Goal: Contribute content: Contribute content

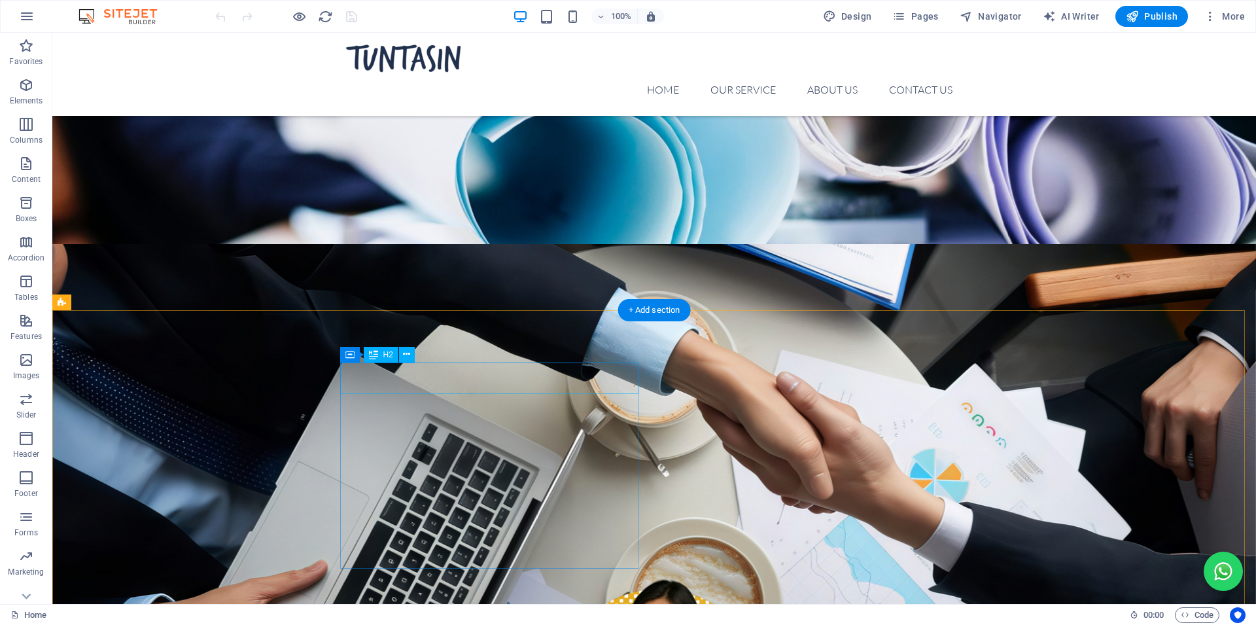
scroll to position [334, 0]
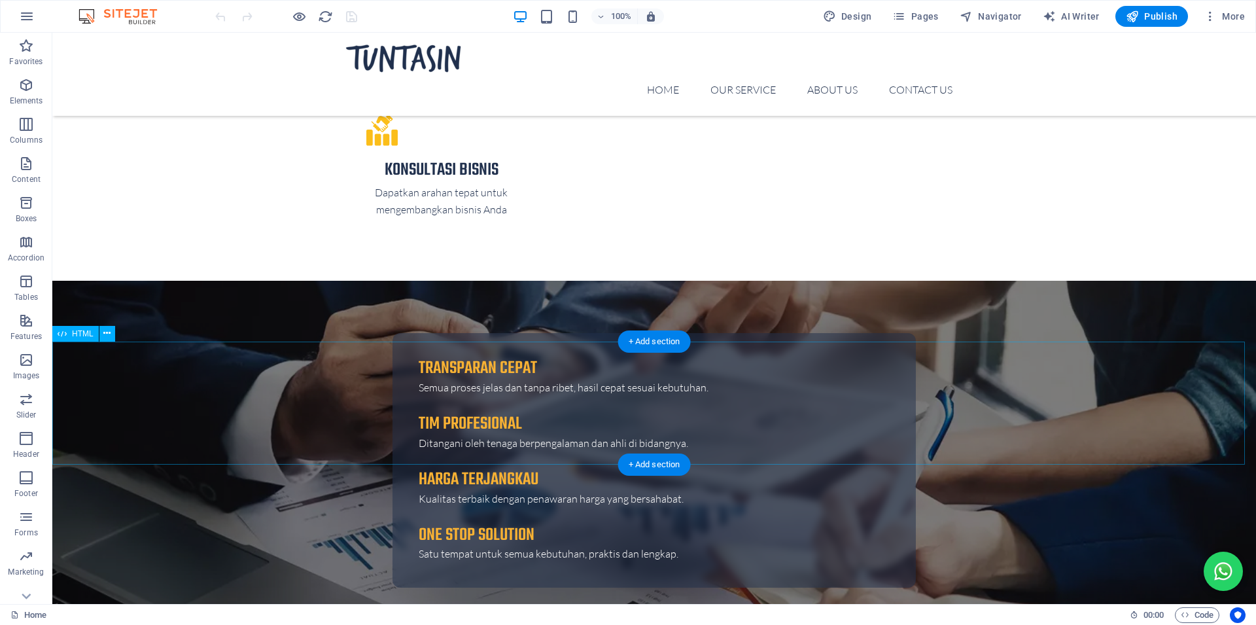
scroll to position [3286, 0]
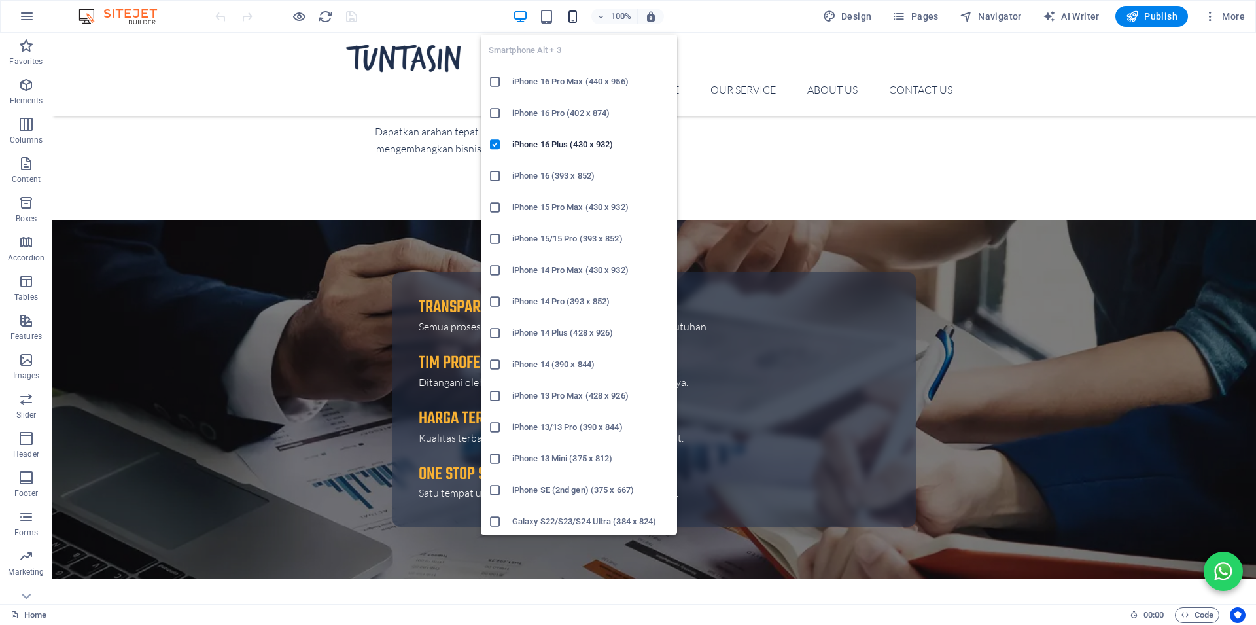
click at [572, 187] on icon "button" at bounding box center [602, 366] width 1204 height 359
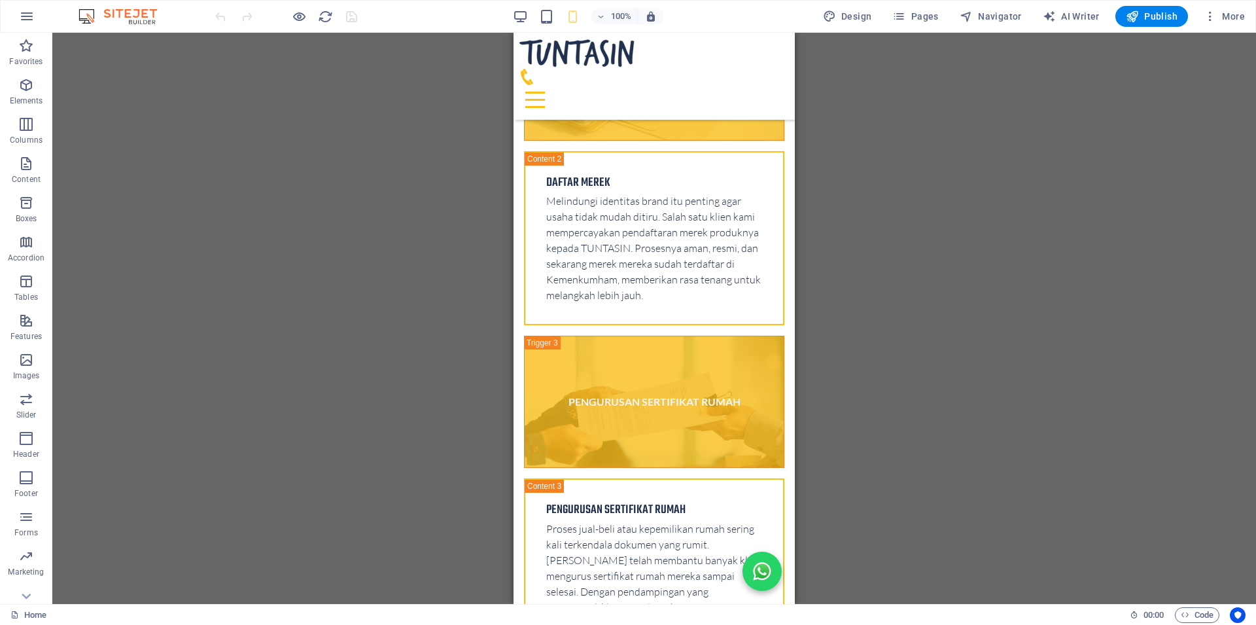
drag, startPoint x: 900, startPoint y: 377, endPoint x: 827, endPoint y: 391, distance: 73.9
click at [899, 376] on div "Drag here to replace the existing content. Press “Ctrl” if you want to create a…" at bounding box center [654, 318] width 1204 height 571
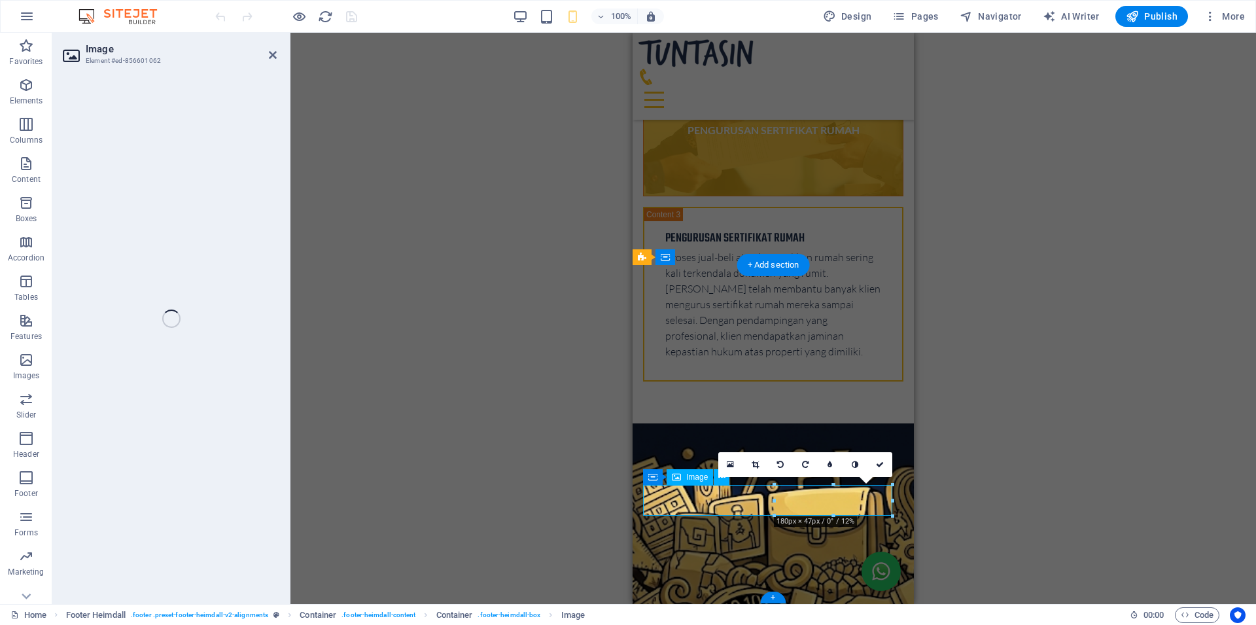
select select "px"
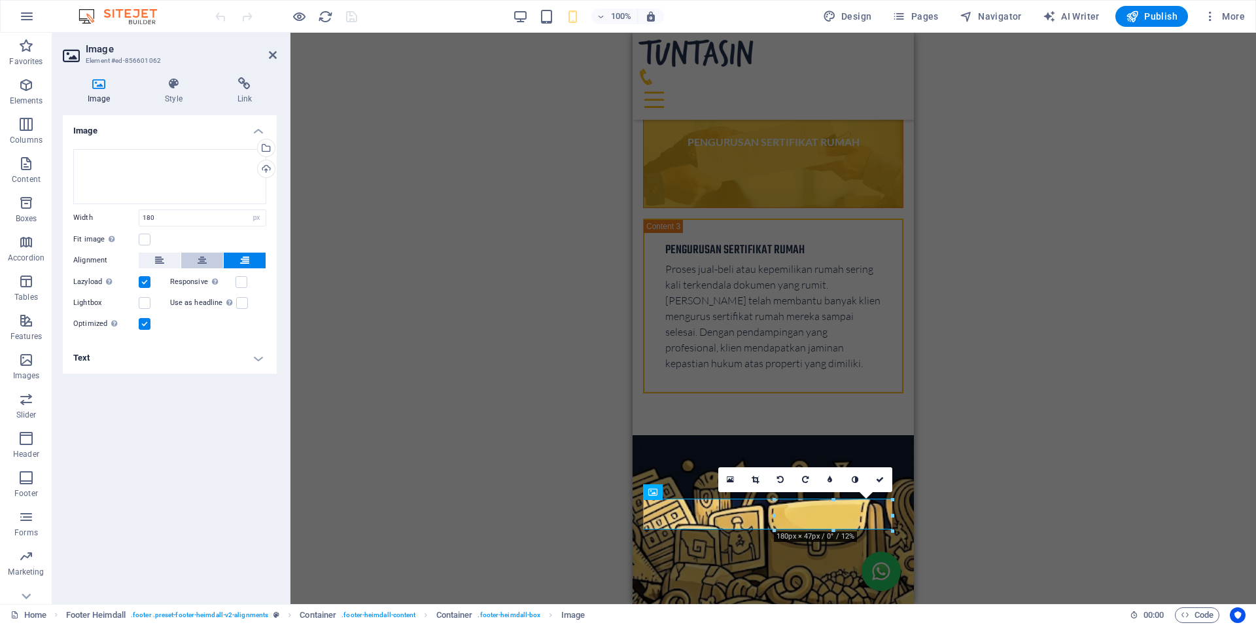
scroll to position [4369, 0]
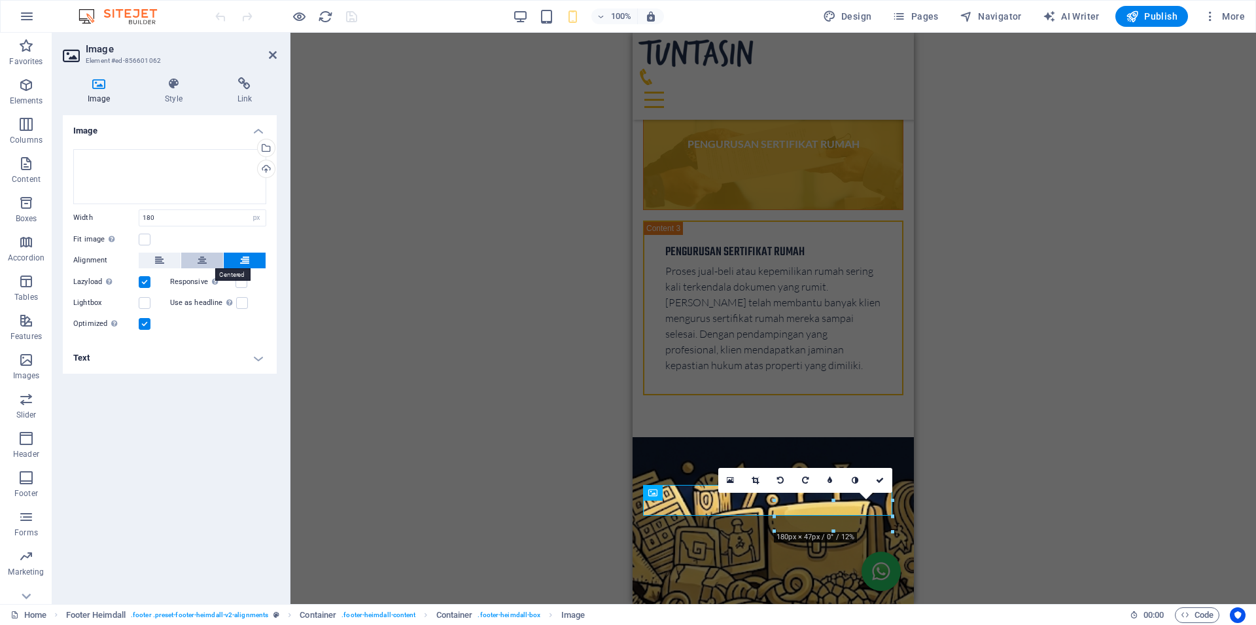
click at [198, 264] on icon at bounding box center [202, 261] width 9 height 16
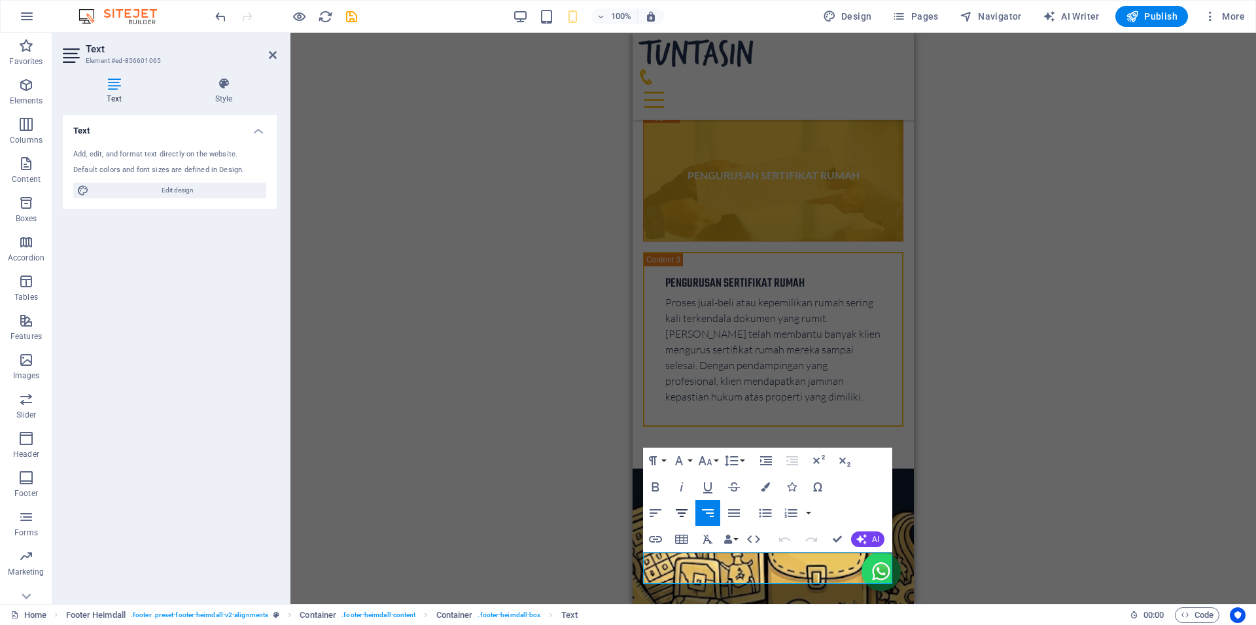
click at [680, 516] on icon "button" at bounding box center [682, 513] width 12 height 8
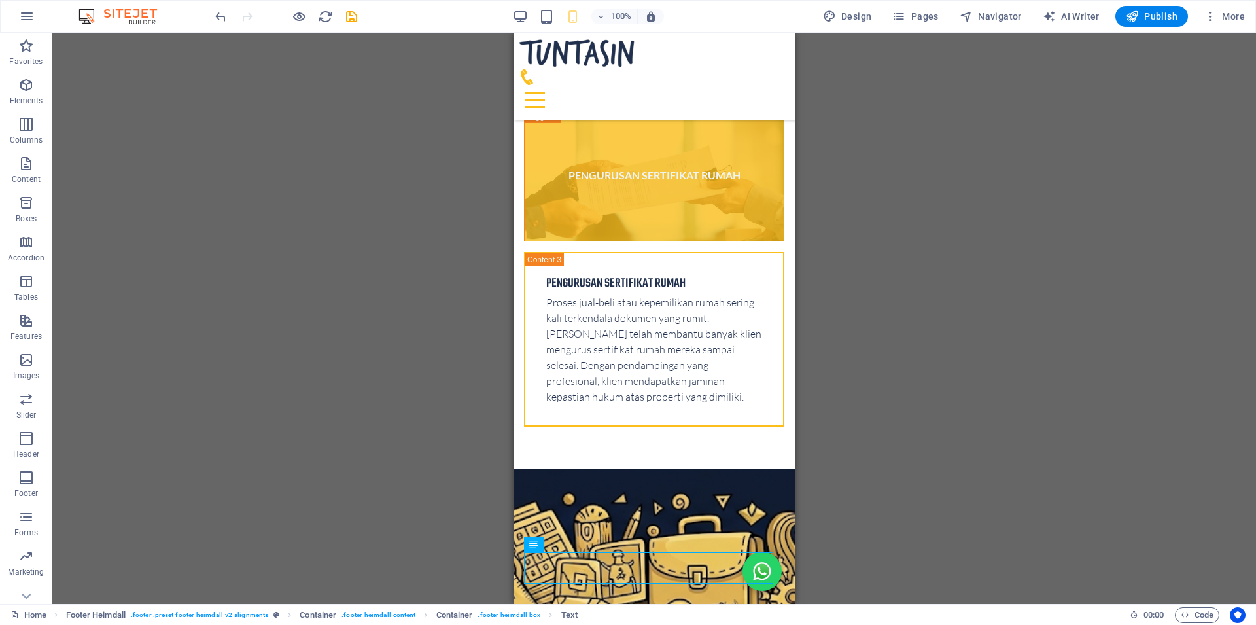
click at [1007, 462] on div "Container H1 Banner Banner Container Container Container HTML Button series Con…" at bounding box center [654, 318] width 1204 height 571
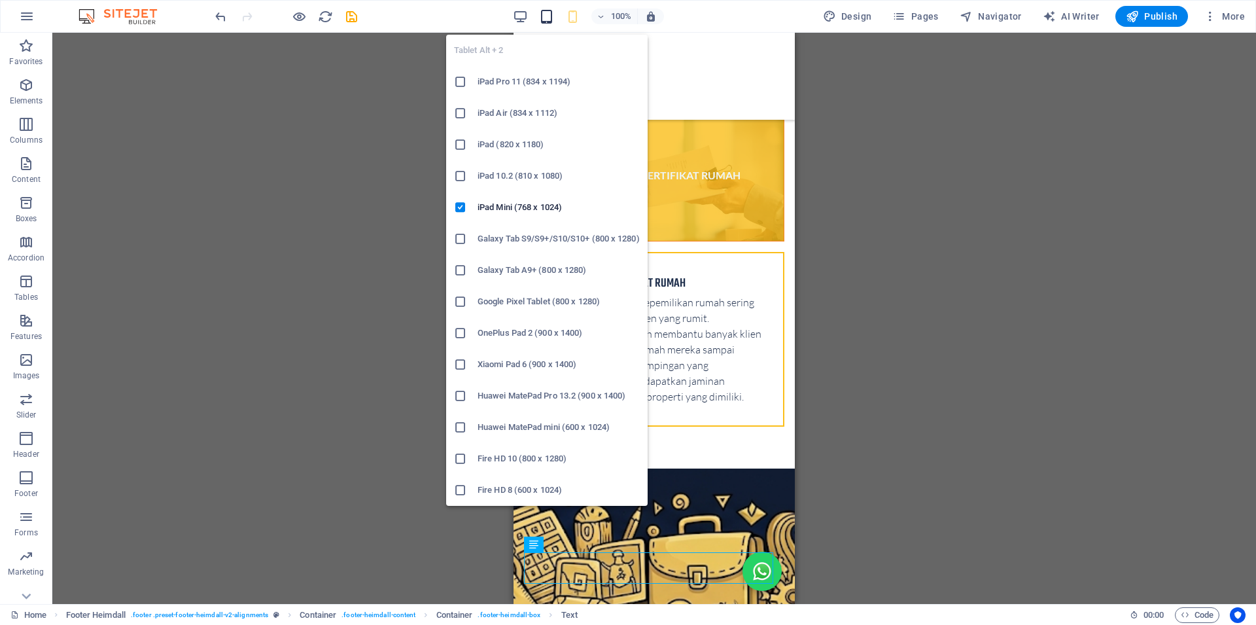
click at [554, 20] on icon "button" at bounding box center [546, 16] width 15 height 15
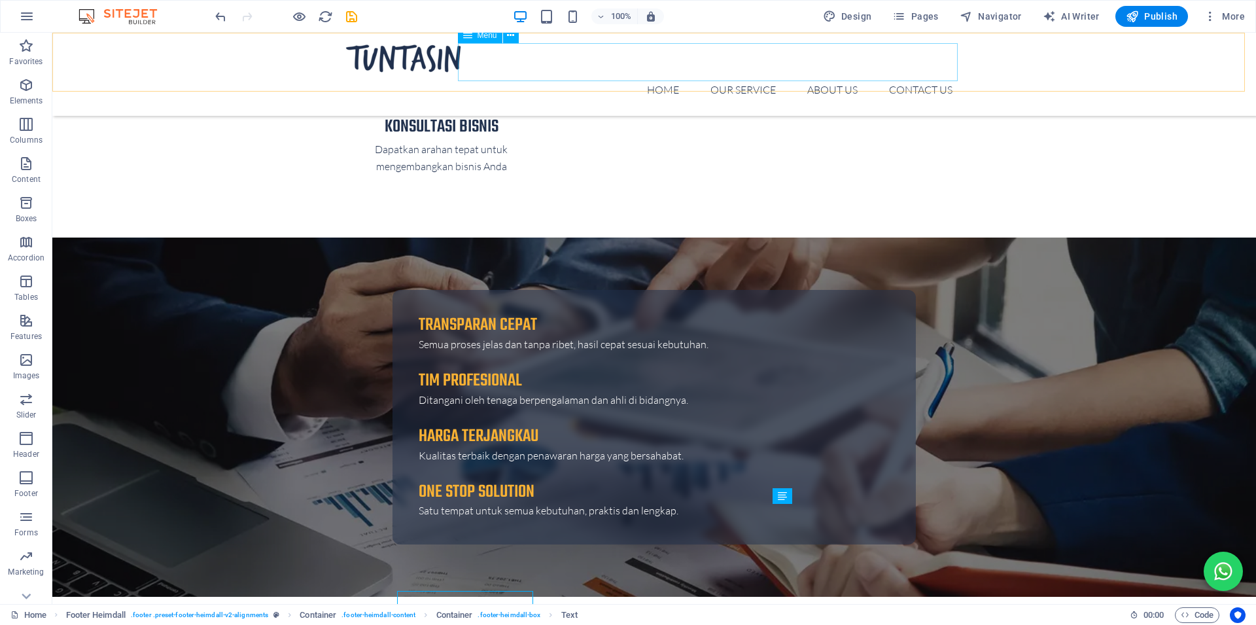
scroll to position [3270, 0]
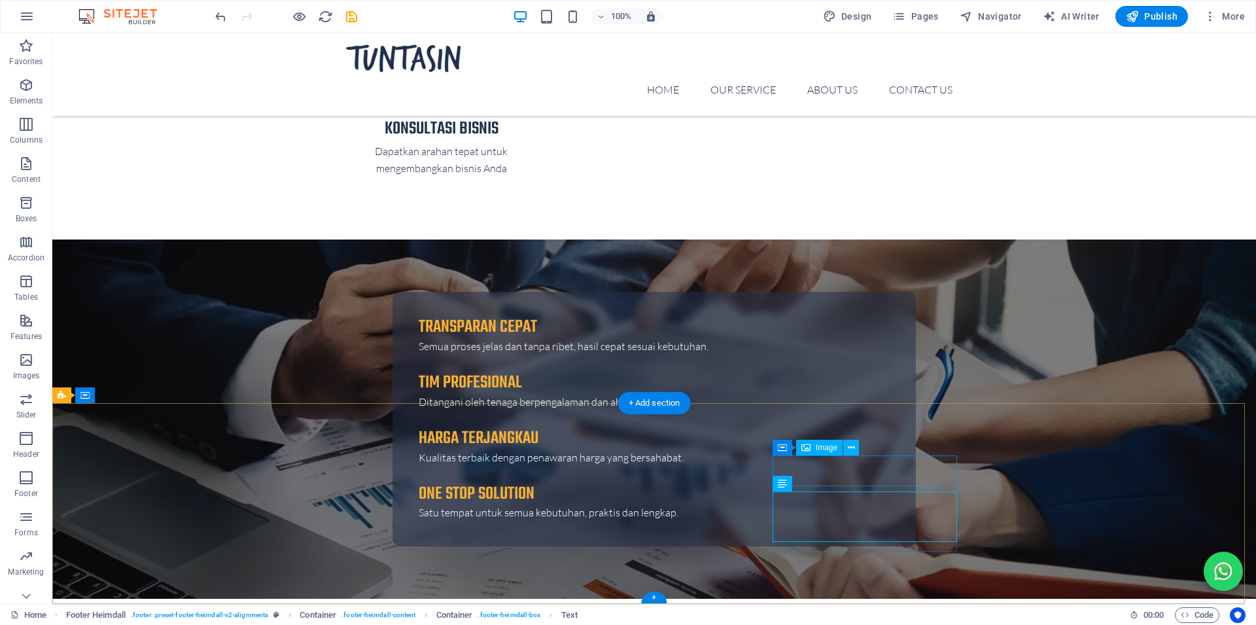
select select "px"
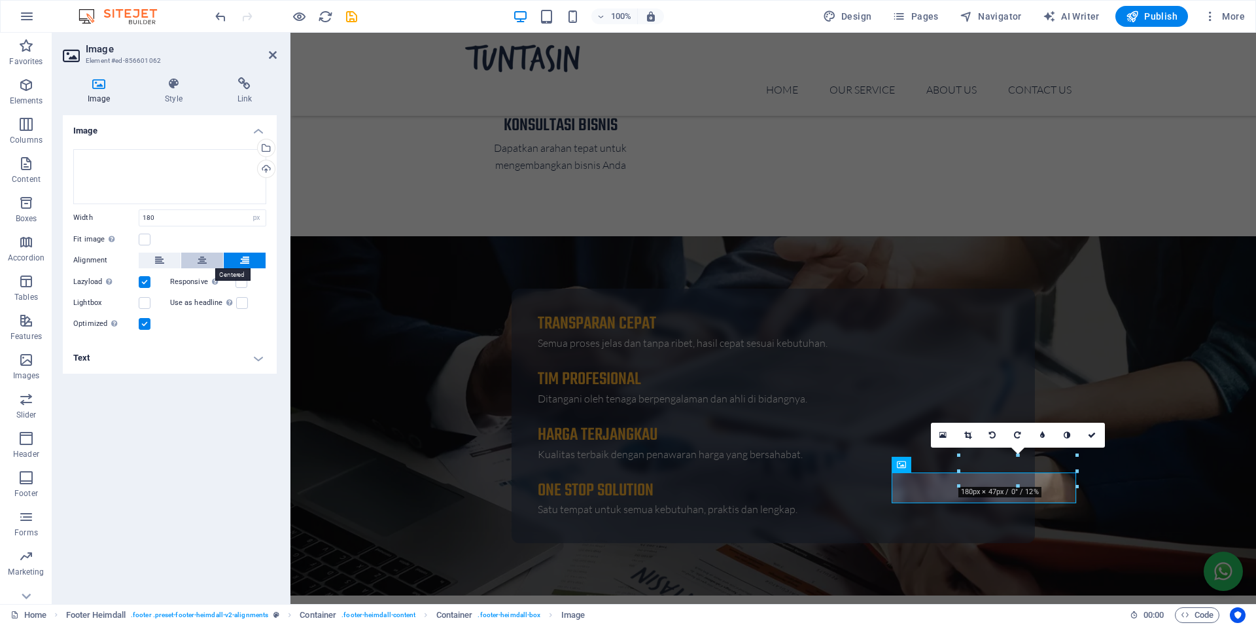
click at [194, 259] on button at bounding box center [202, 261] width 42 height 16
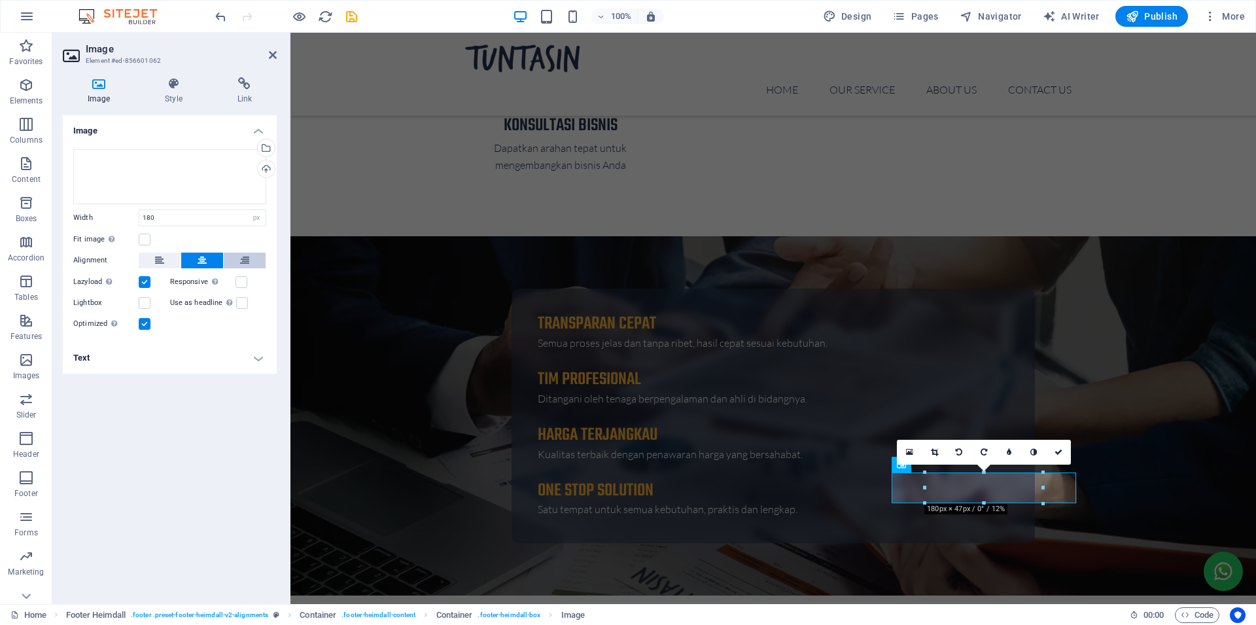
click at [241, 266] on icon at bounding box center [244, 261] width 9 height 16
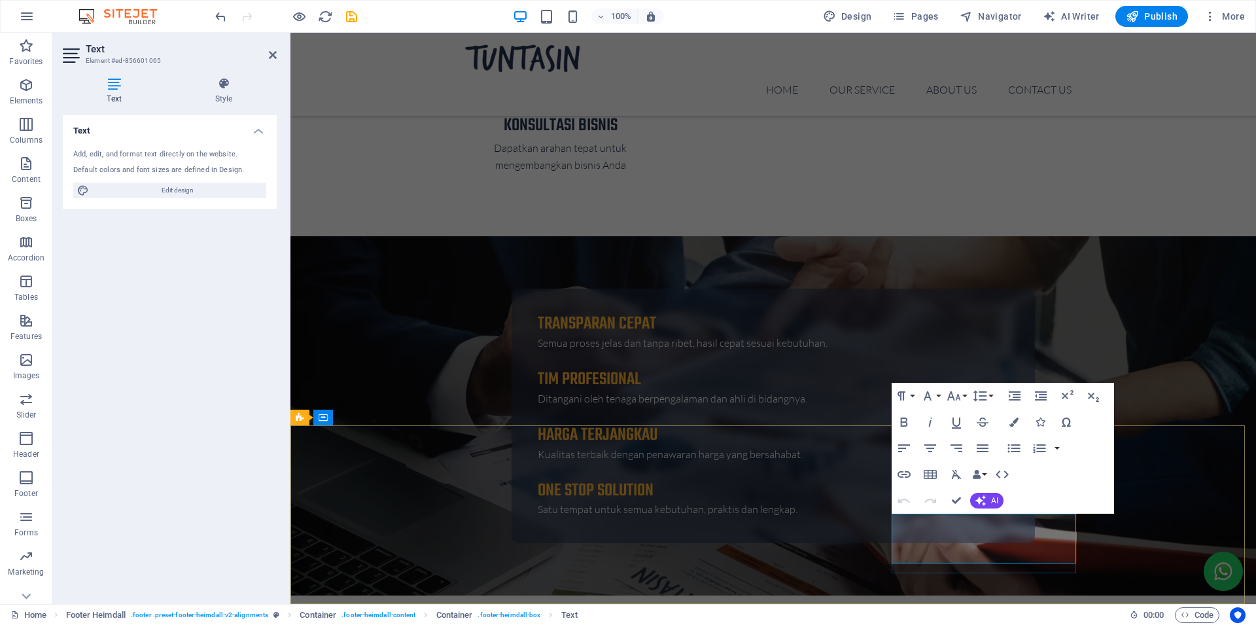
scroll to position [3264, 0]
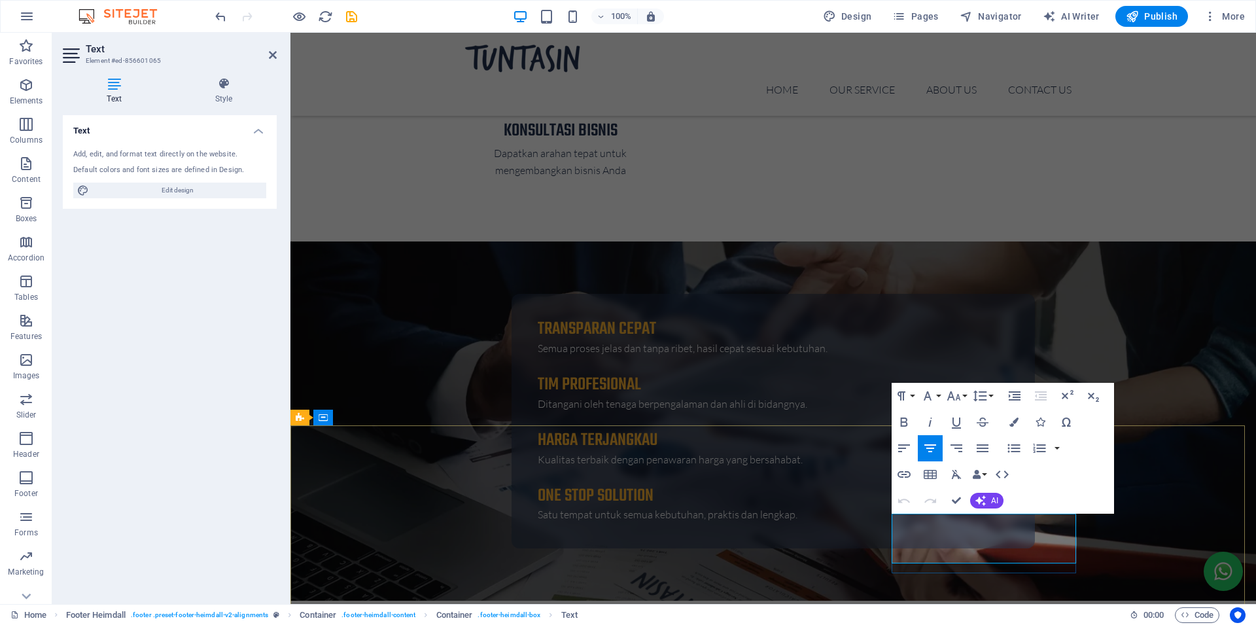
click at [906, 447] on icon "button" at bounding box center [904, 448] width 16 height 16
click at [959, 447] on icon "button" at bounding box center [957, 448] width 12 height 8
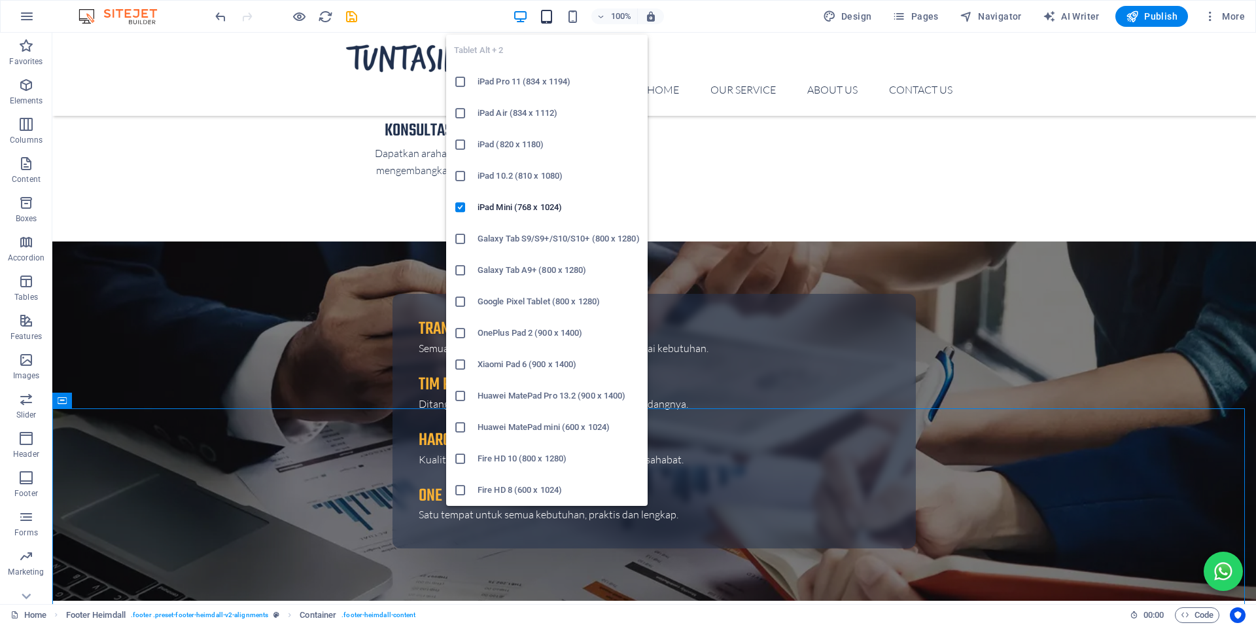
click at [554, 14] on icon "button" at bounding box center [546, 16] width 15 height 15
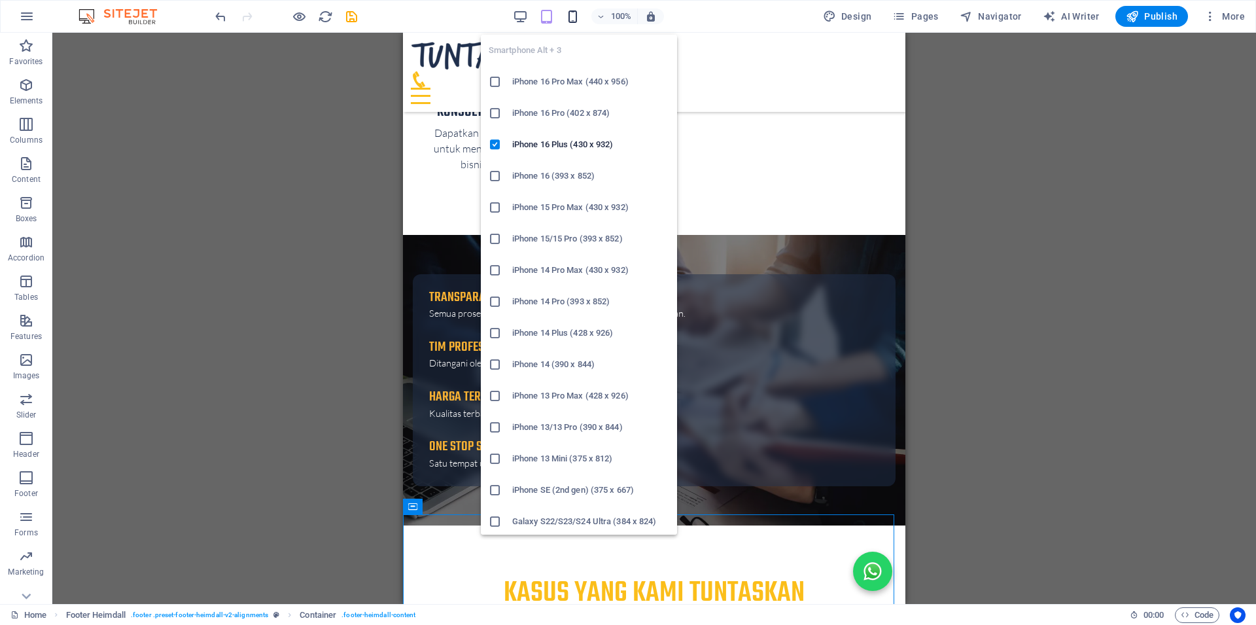
click at [502, 202] on icon "button" at bounding box center [251, 347] width 502 height 290
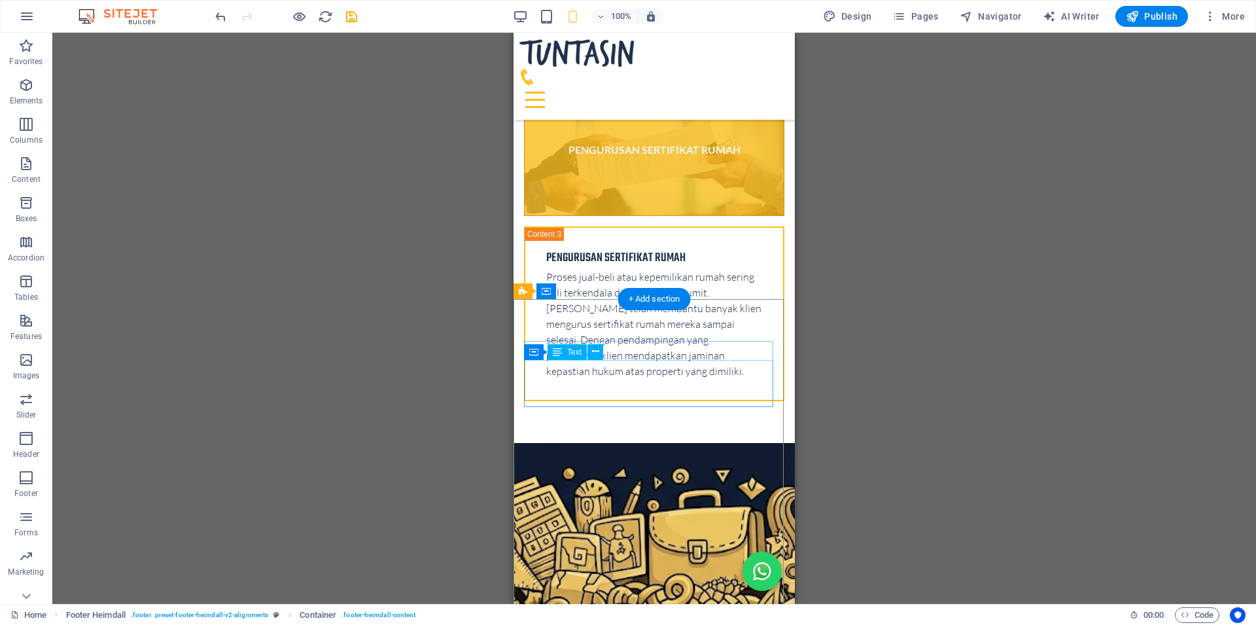
scroll to position [4369, 0]
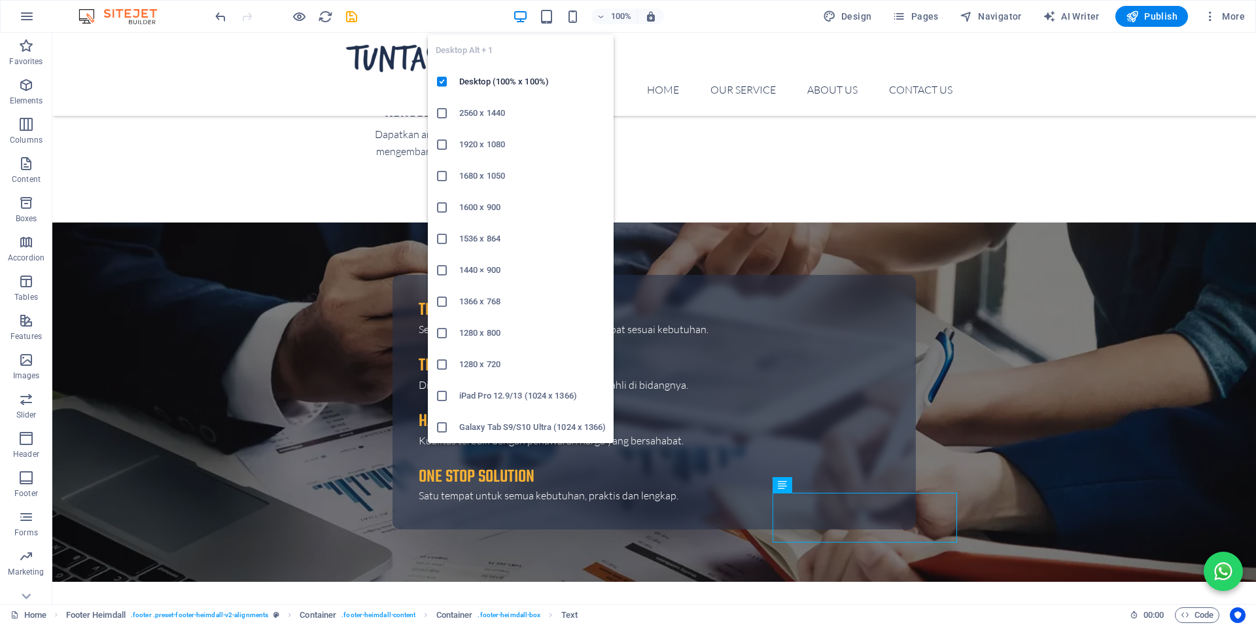
scroll to position [3286, 0]
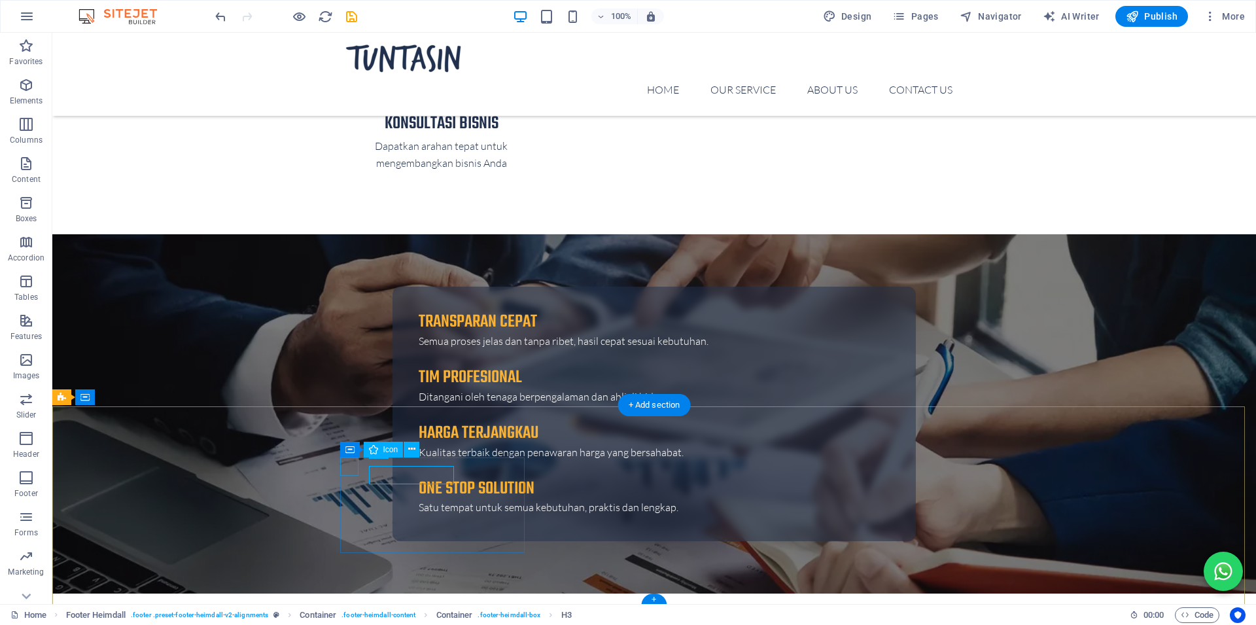
scroll to position [3270, 0]
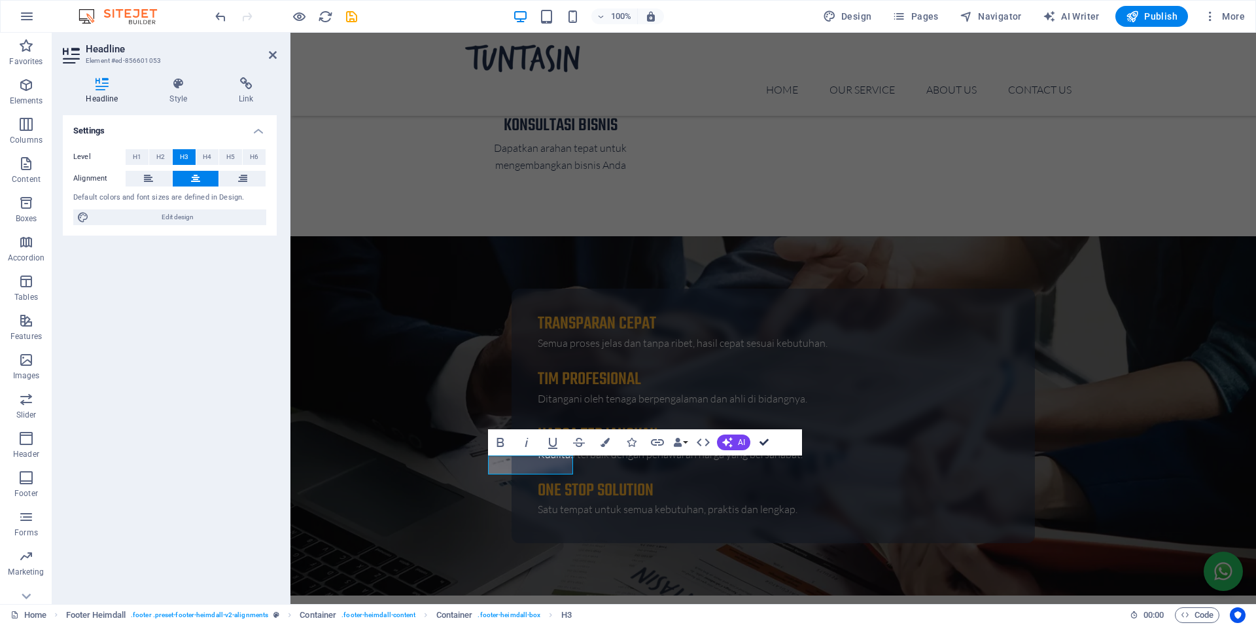
drag, startPoint x: 765, startPoint y: 442, endPoint x: 472, endPoint y: 465, distance: 294.0
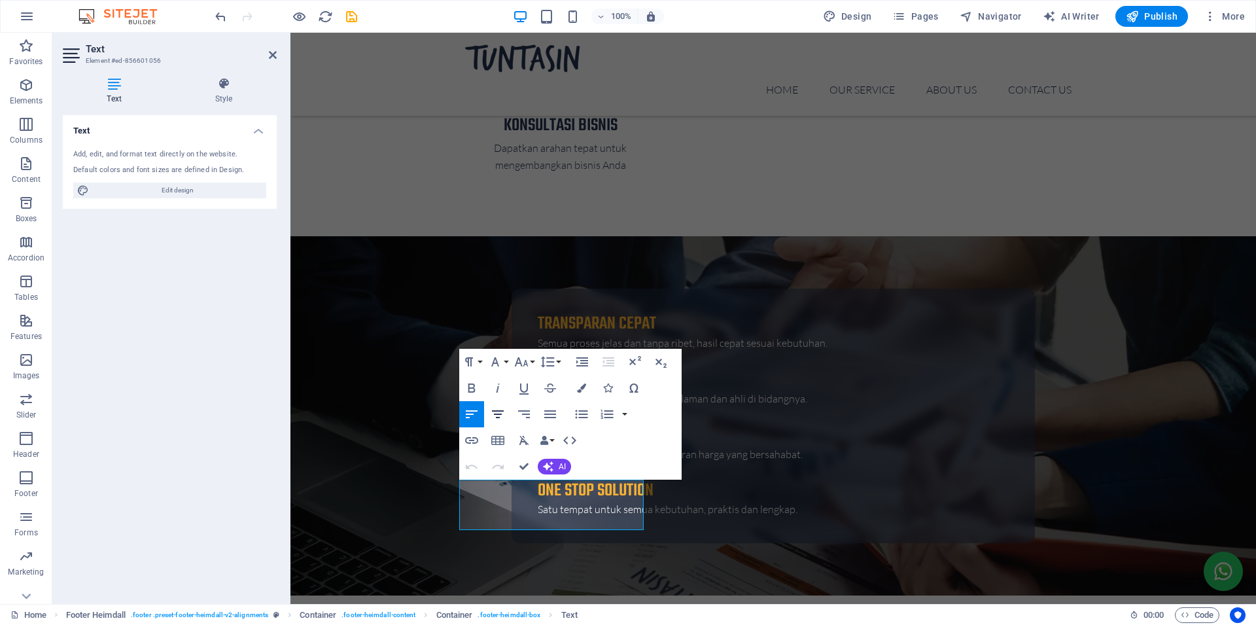
click at [492, 412] on icon "button" at bounding box center [498, 414] width 16 height 16
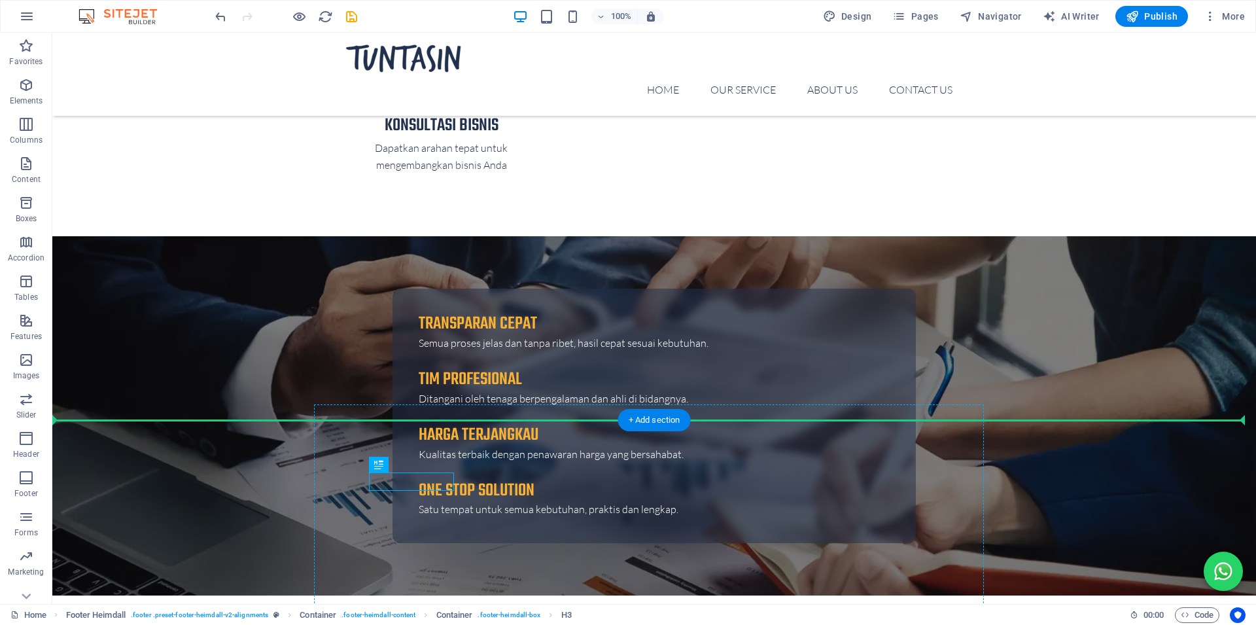
drag, startPoint x: 440, startPoint y: 465, endPoint x: 455, endPoint y: 487, distance: 26.3
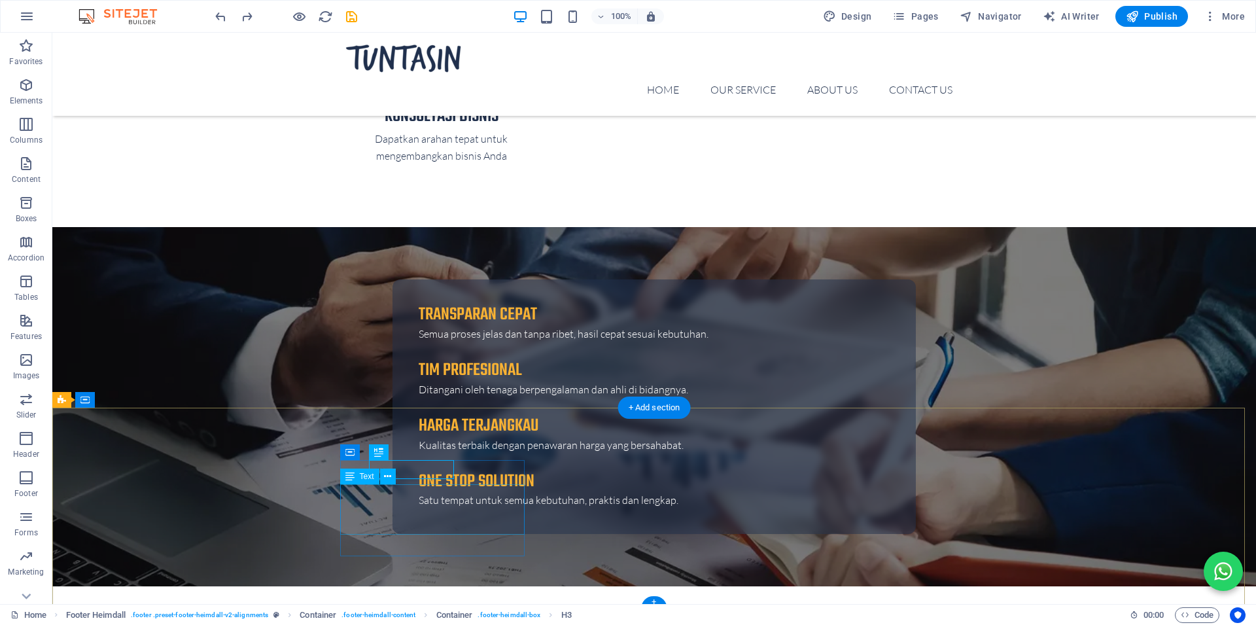
scroll to position [3286, 0]
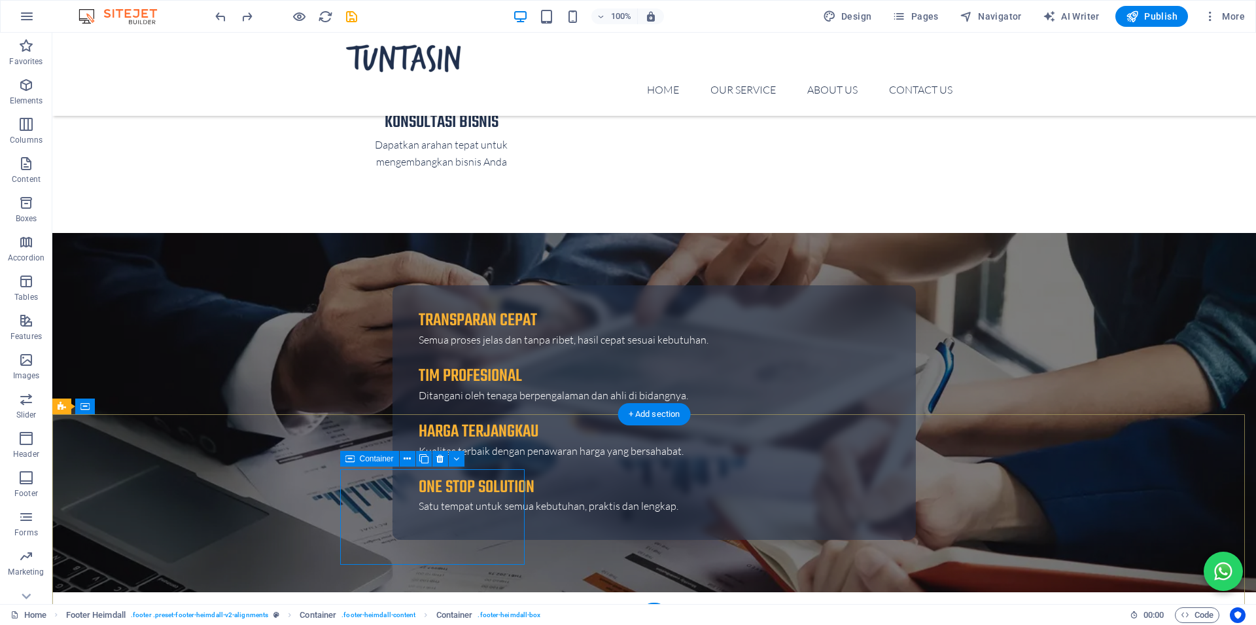
scroll to position [3270, 0]
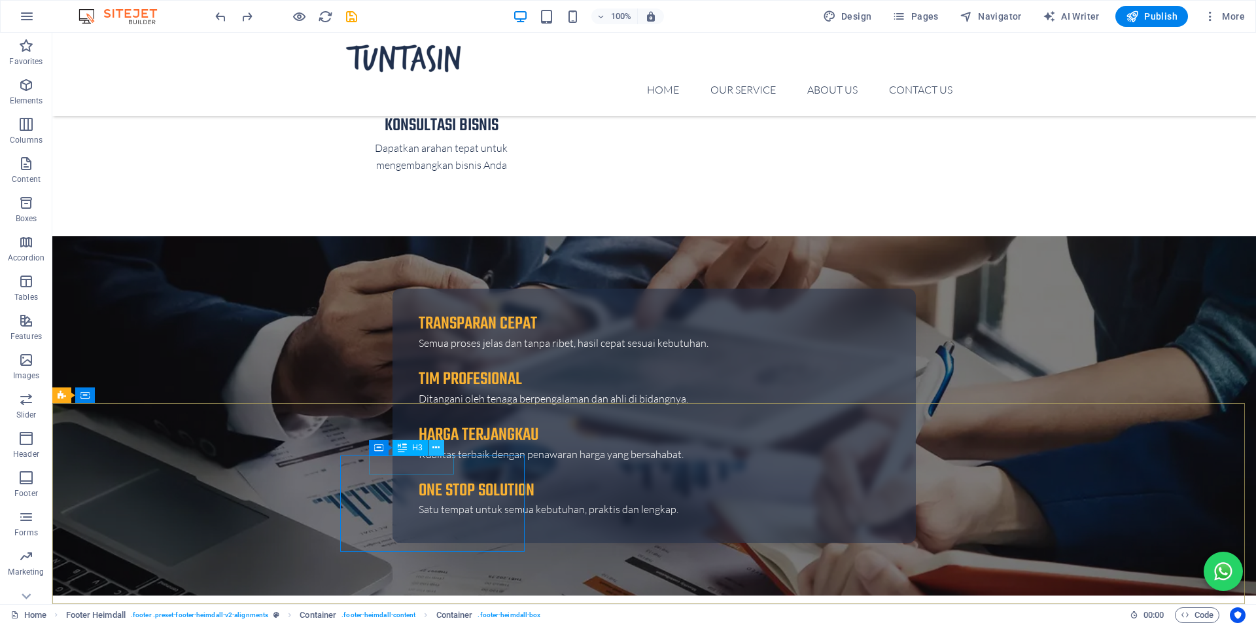
click at [438, 449] on icon at bounding box center [435, 448] width 7 height 14
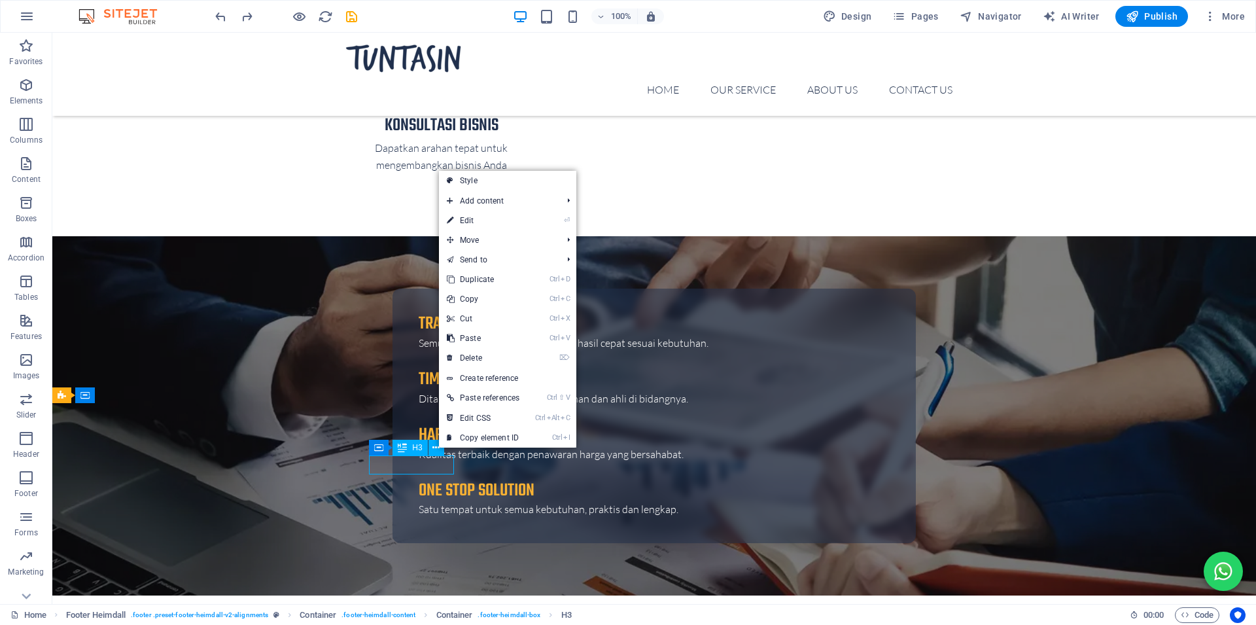
click at [400, 447] on icon at bounding box center [402, 448] width 9 height 16
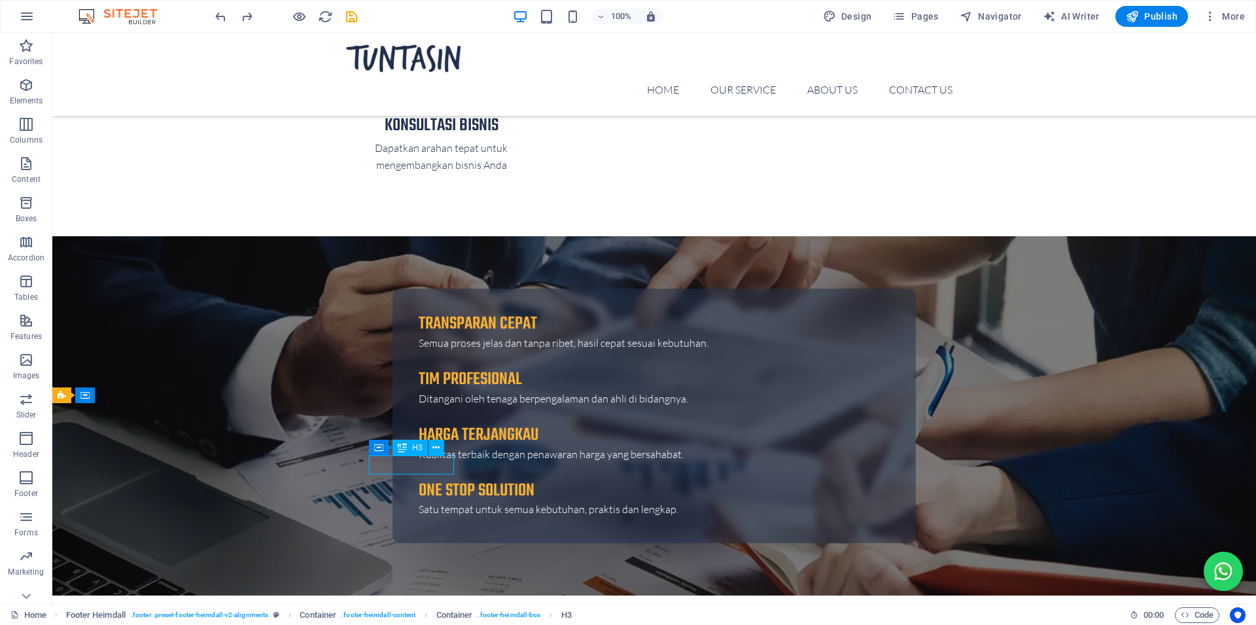
click at [413, 447] on span "H3" at bounding box center [417, 448] width 10 height 8
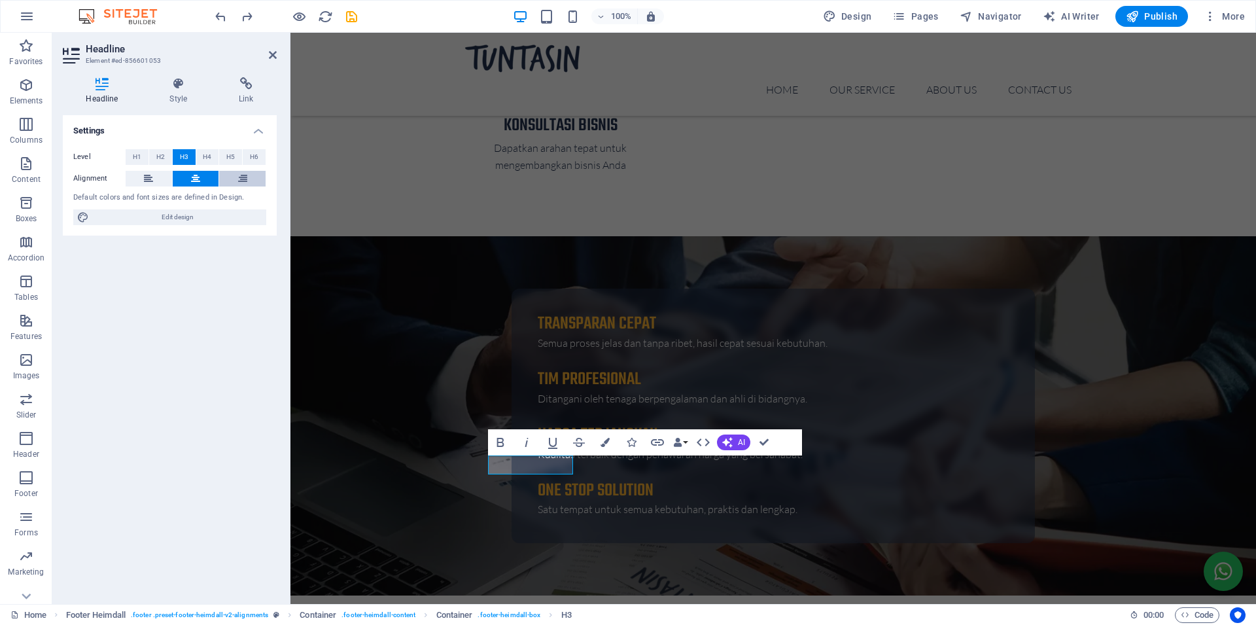
click at [251, 179] on button at bounding box center [242, 179] width 46 height 16
drag, startPoint x: 205, startPoint y: 175, endPoint x: 175, endPoint y: 177, distance: 29.5
click at [203, 175] on button at bounding box center [196, 179] width 46 height 16
click at [152, 175] on icon at bounding box center [148, 179] width 9 height 16
click at [188, 179] on button at bounding box center [196, 179] width 46 height 16
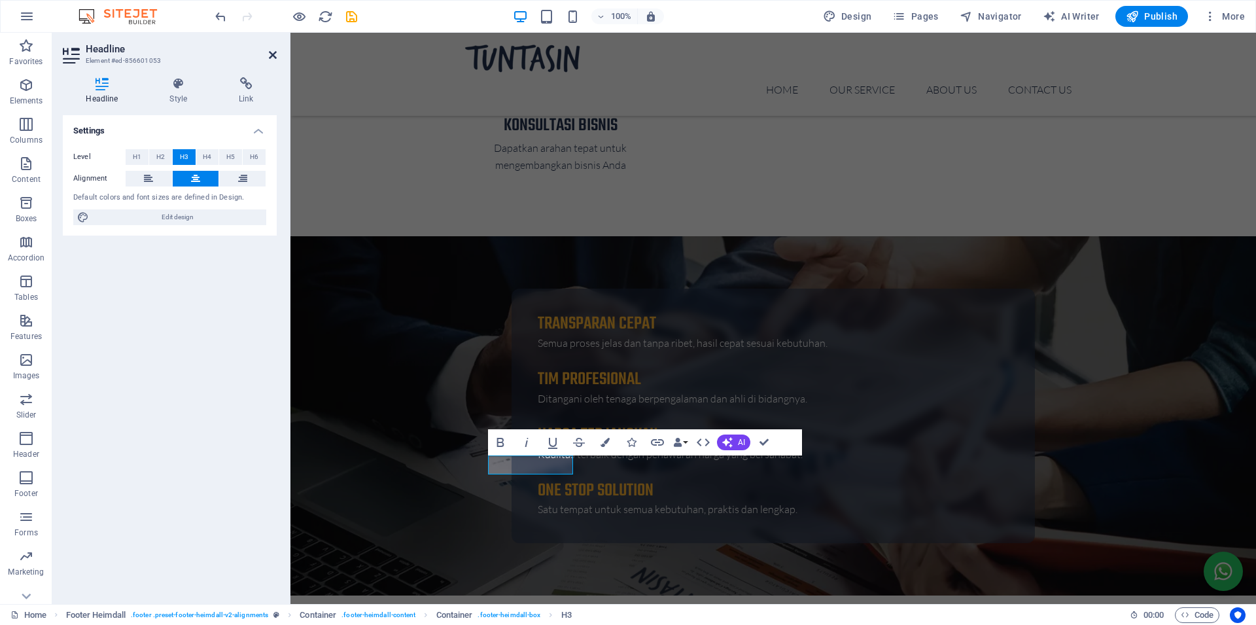
click at [274, 57] on icon at bounding box center [273, 55] width 8 height 10
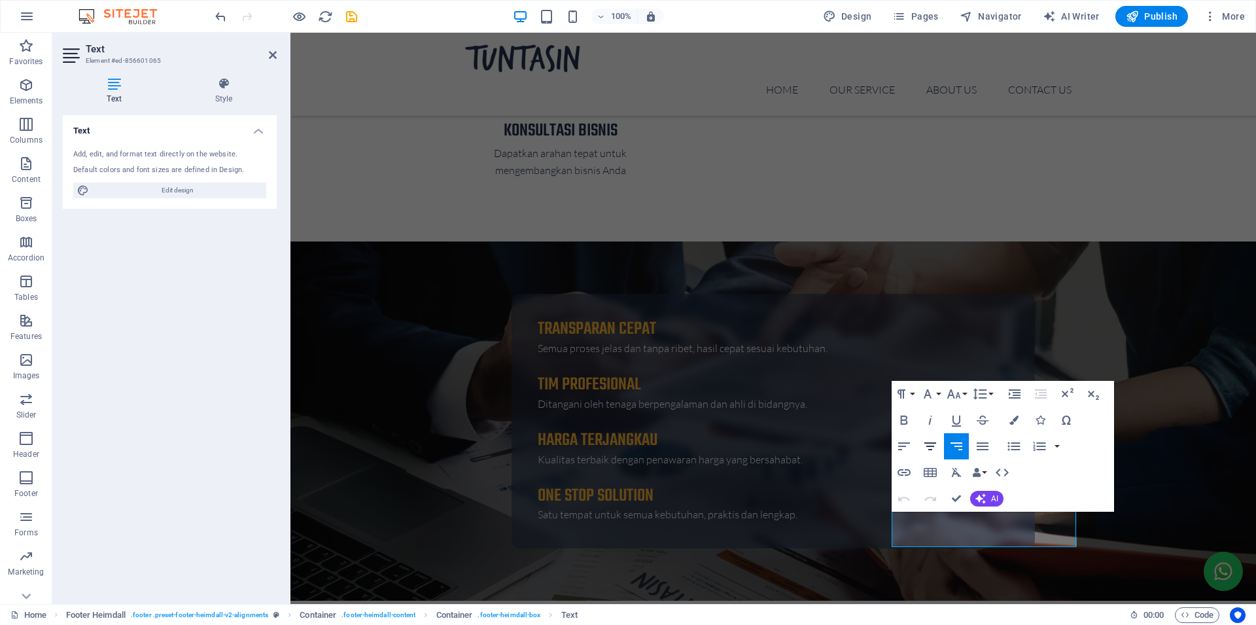
click at [934, 443] on icon "button" at bounding box center [930, 446] width 12 height 8
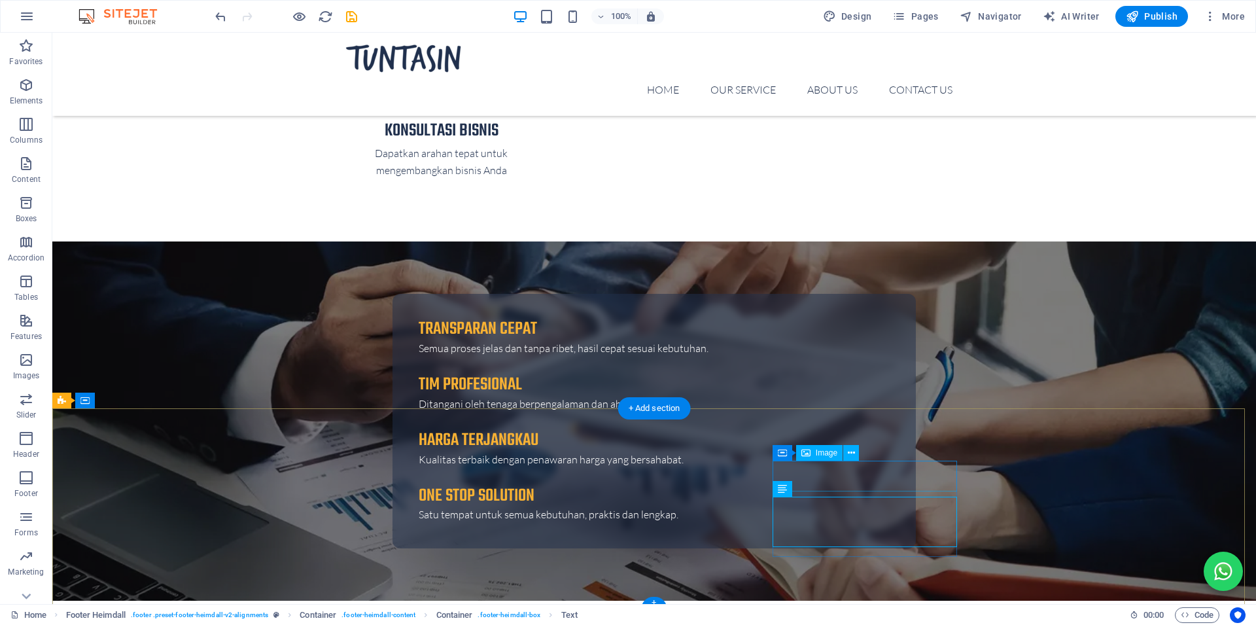
select select "px"
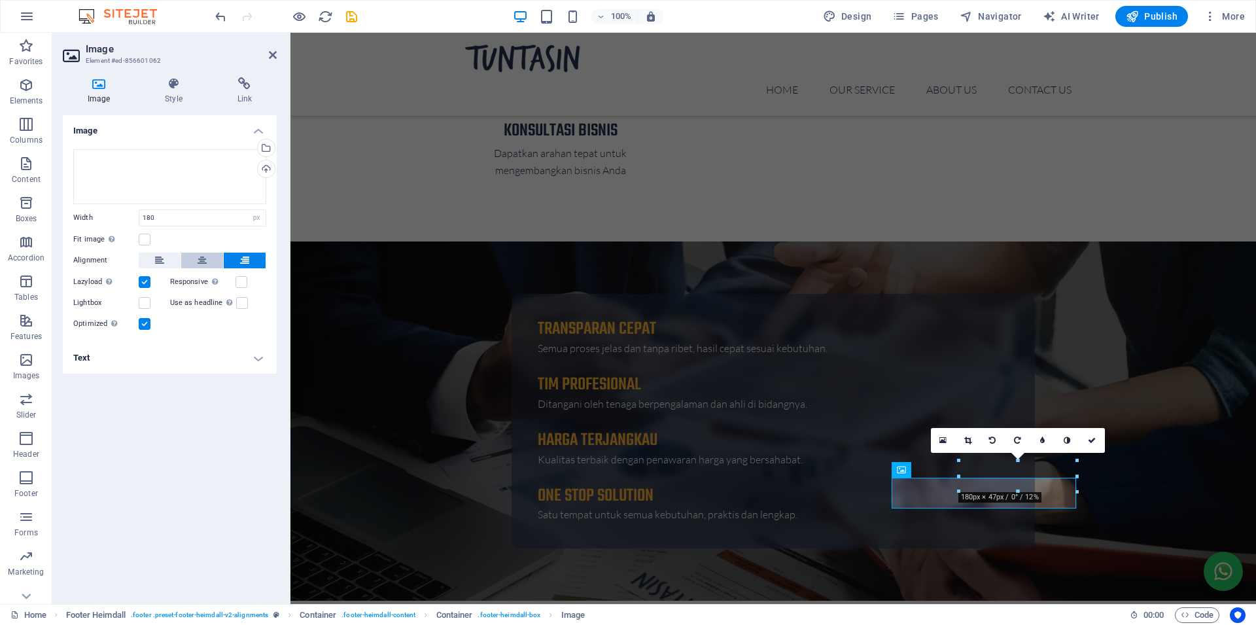
click at [203, 258] on icon at bounding box center [202, 261] width 9 height 16
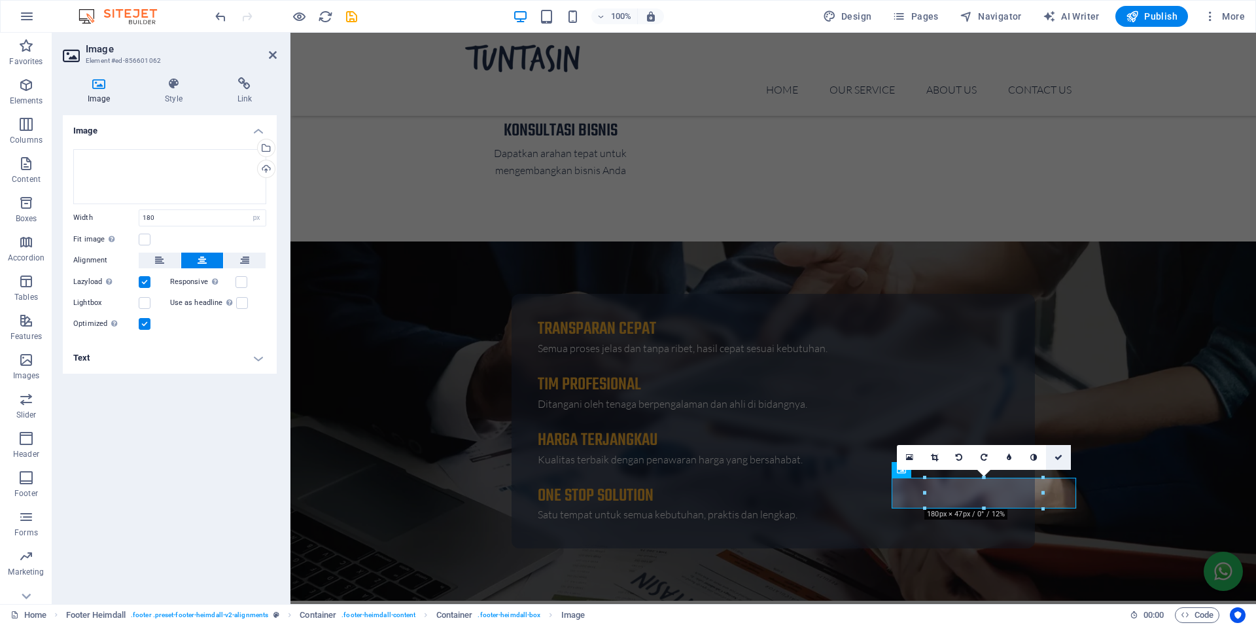
click at [1057, 453] on link at bounding box center [1058, 457] width 25 height 25
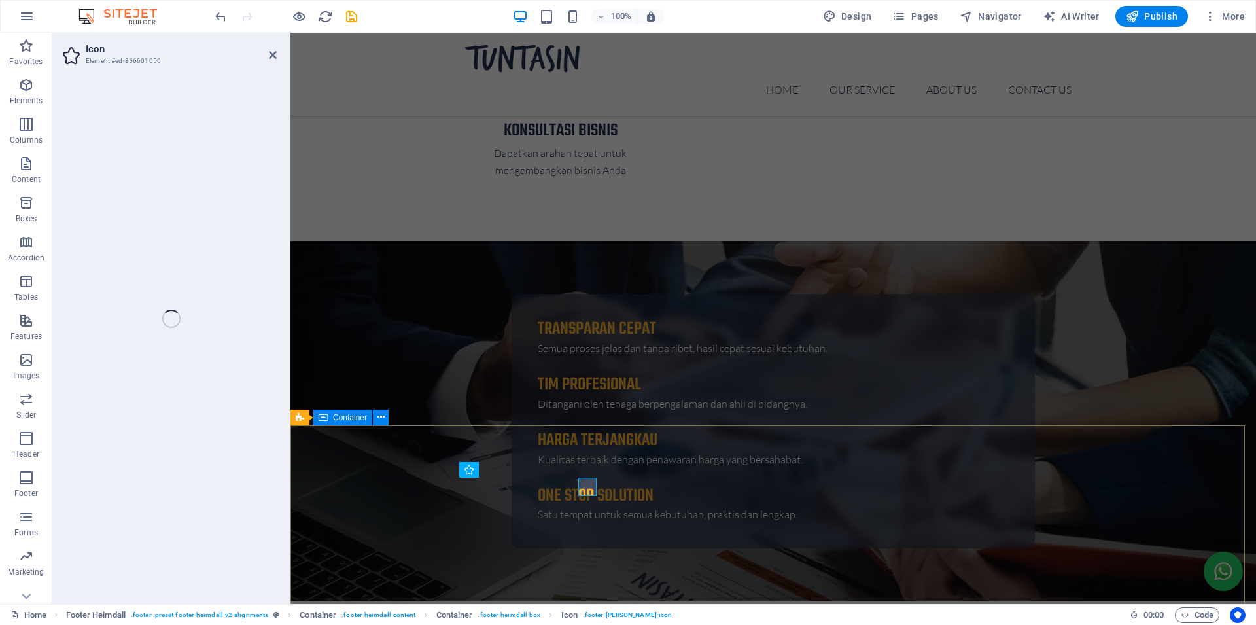
select select "xMidYMid"
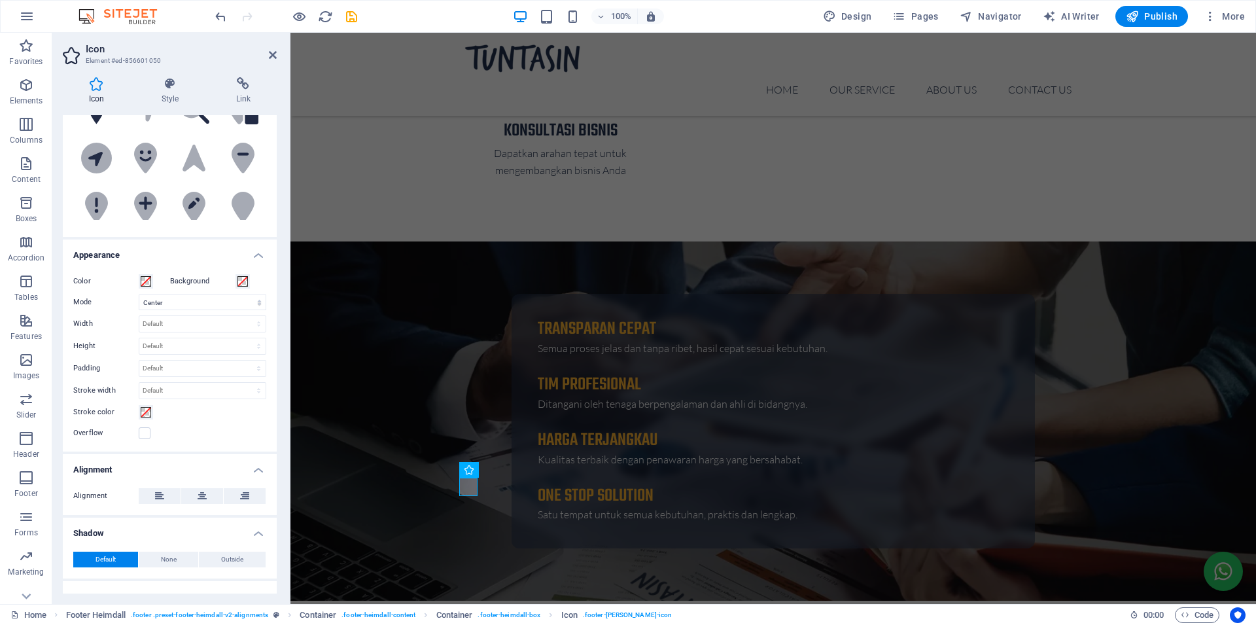
scroll to position [209, 0]
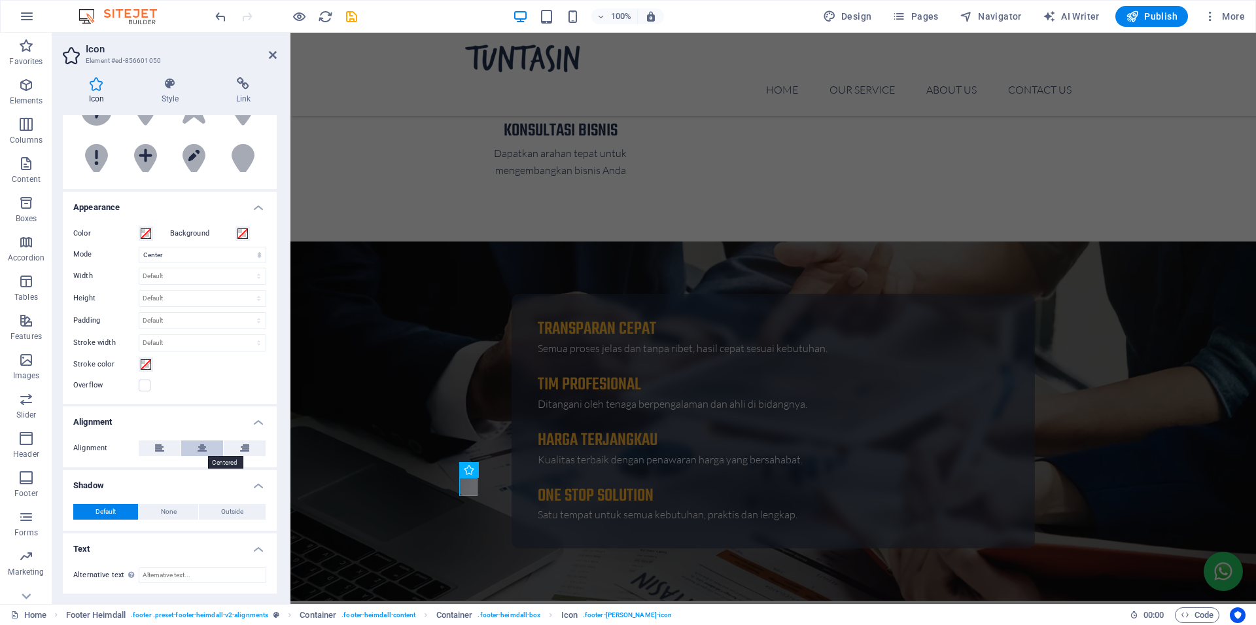
click at [192, 444] on button at bounding box center [202, 448] width 42 height 16
drag, startPoint x: 274, startPoint y: 51, endPoint x: 384, endPoint y: 398, distance: 364.4
click at [274, 51] on icon at bounding box center [273, 55] width 8 height 10
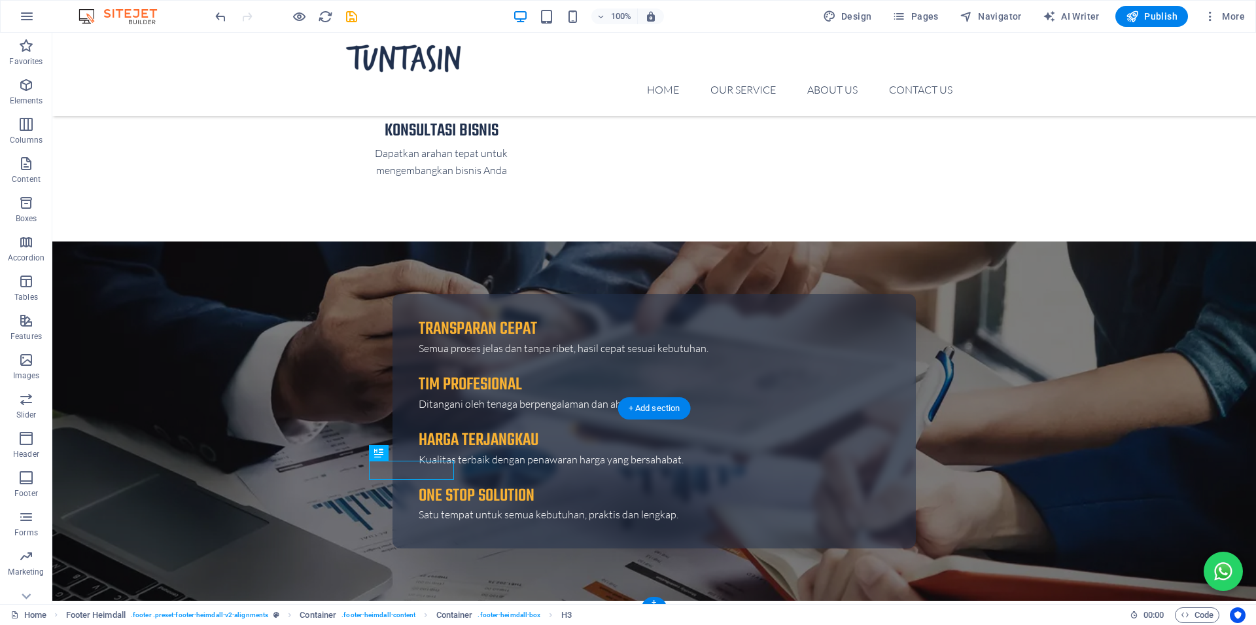
drag, startPoint x: 411, startPoint y: 466, endPoint x: 415, endPoint y: 473, distance: 8.0
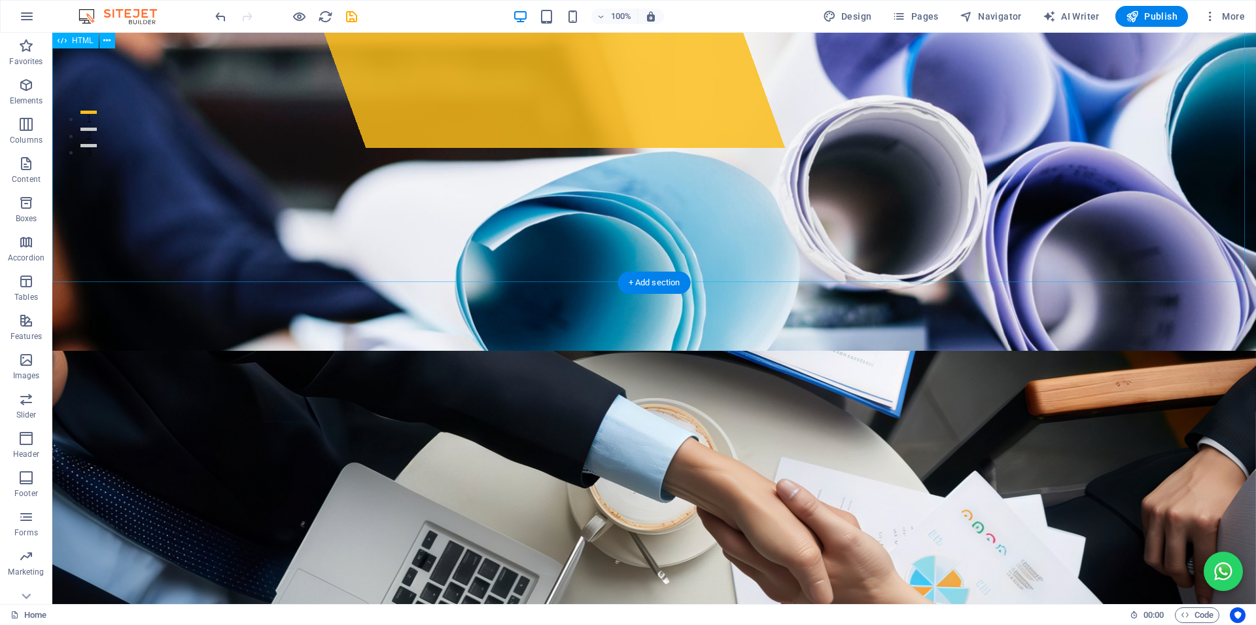
scroll to position [394, 0]
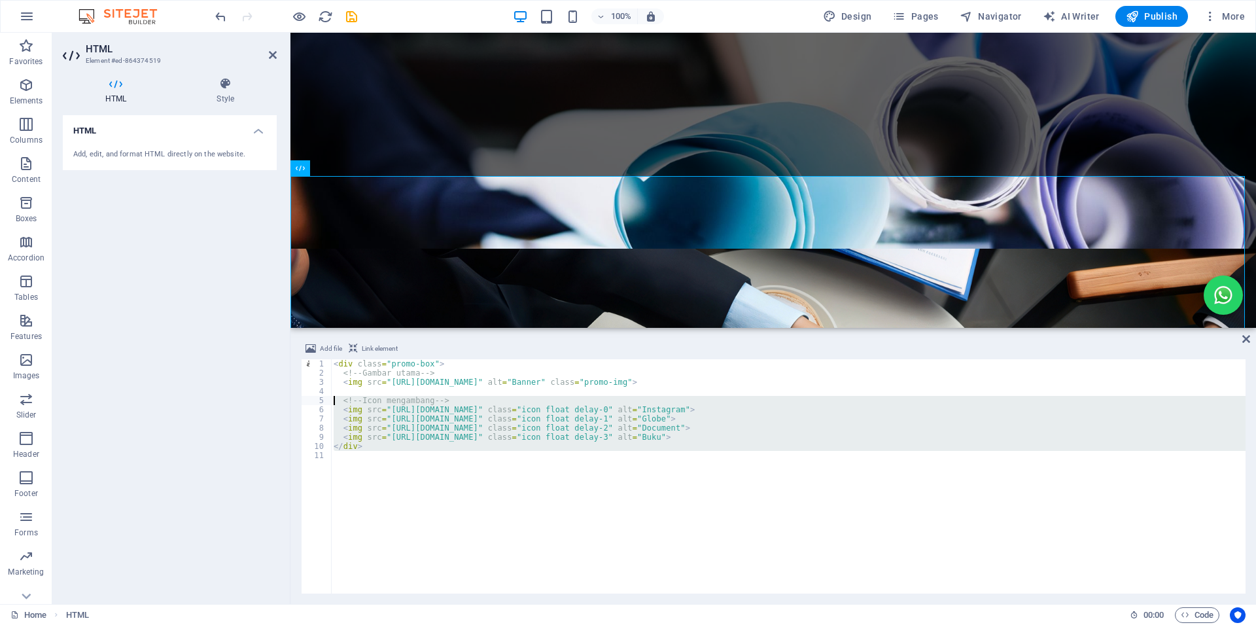
drag, startPoint x: 395, startPoint y: 456, endPoint x: 331, endPoint y: 398, distance: 86.2
click at [331, 398] on div "< div class = "promo-box" > <!-- Gambar utama --> < img src = "[URL][DOMAIN_NAM…" at bounding box center [788, 476] width 915 height 234
type textarea "<!-- Icon mengambang --> <img src="[URL][DOMAIN_NAME]" class="icon float delay-…"
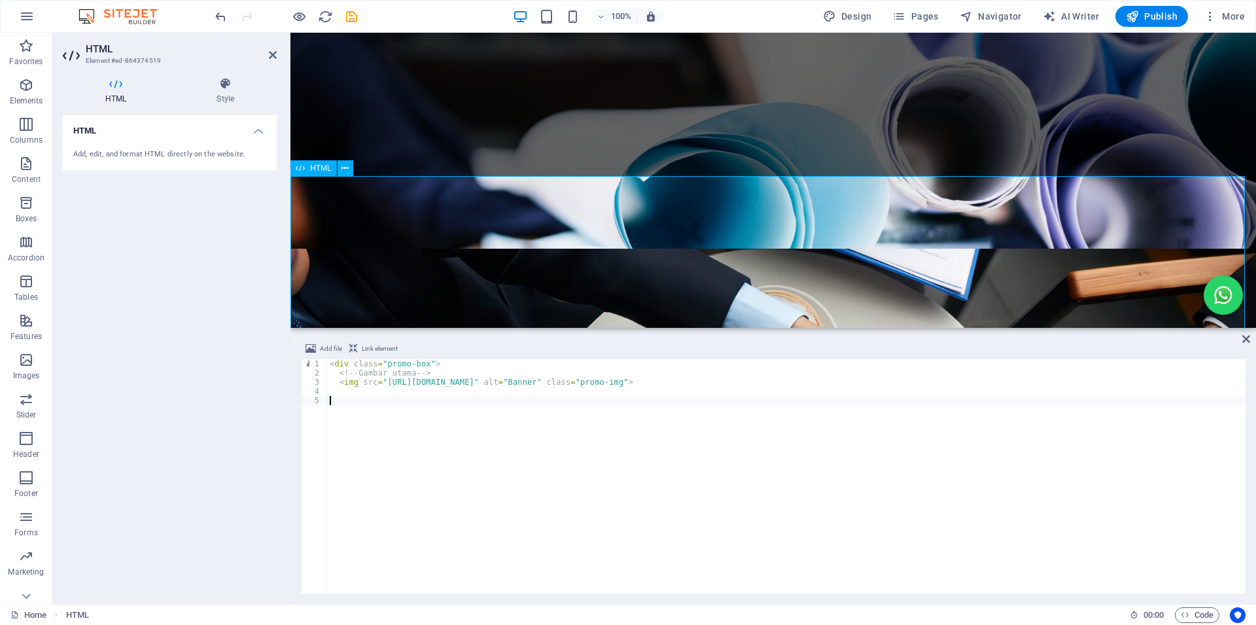
scroll to position [506, 0]
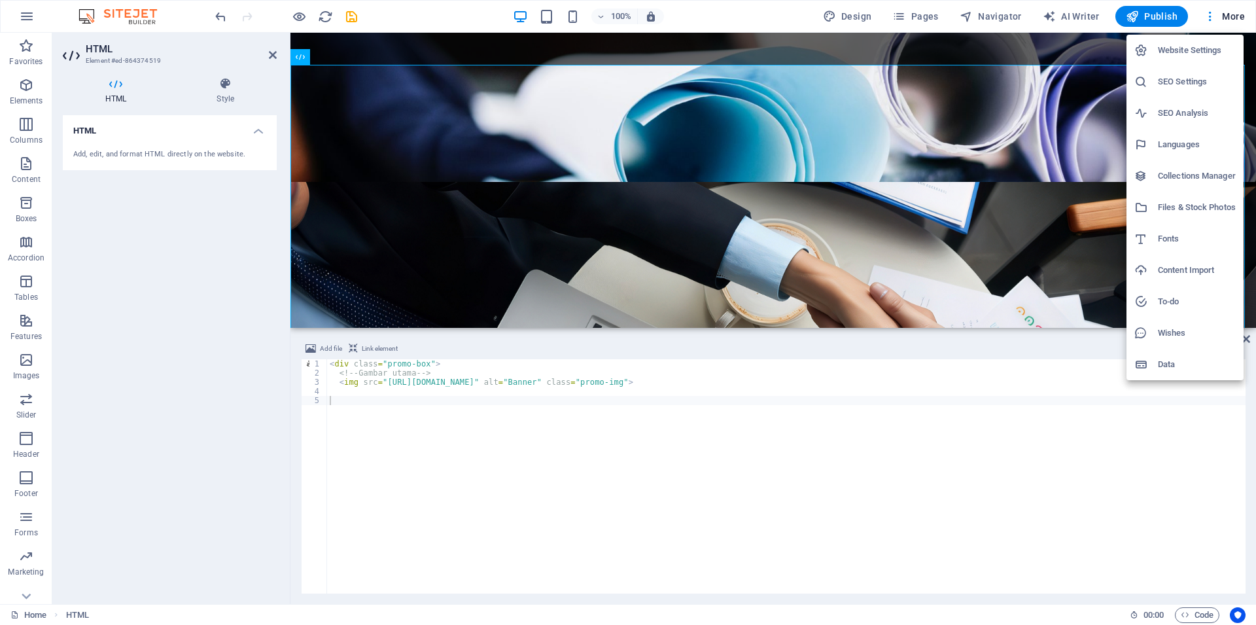
click at [1168, 210] on h6 "Files & Stock Photos" at bounding box center [1197, 208] width 78 height 16
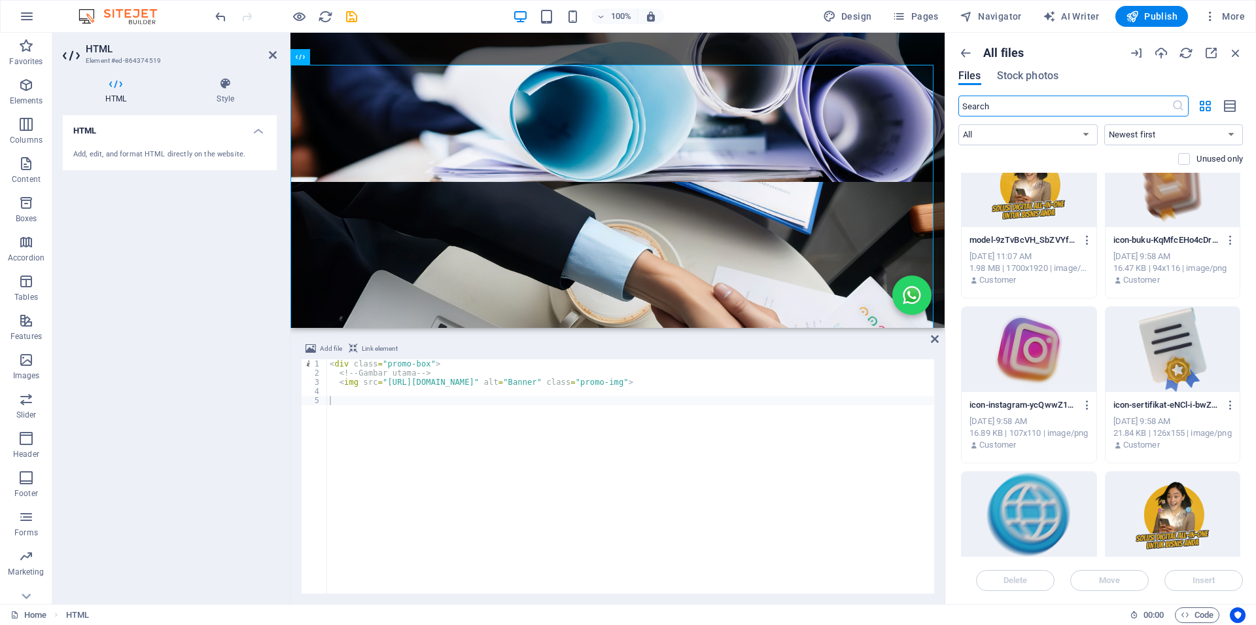
scroll to position [393, 0]
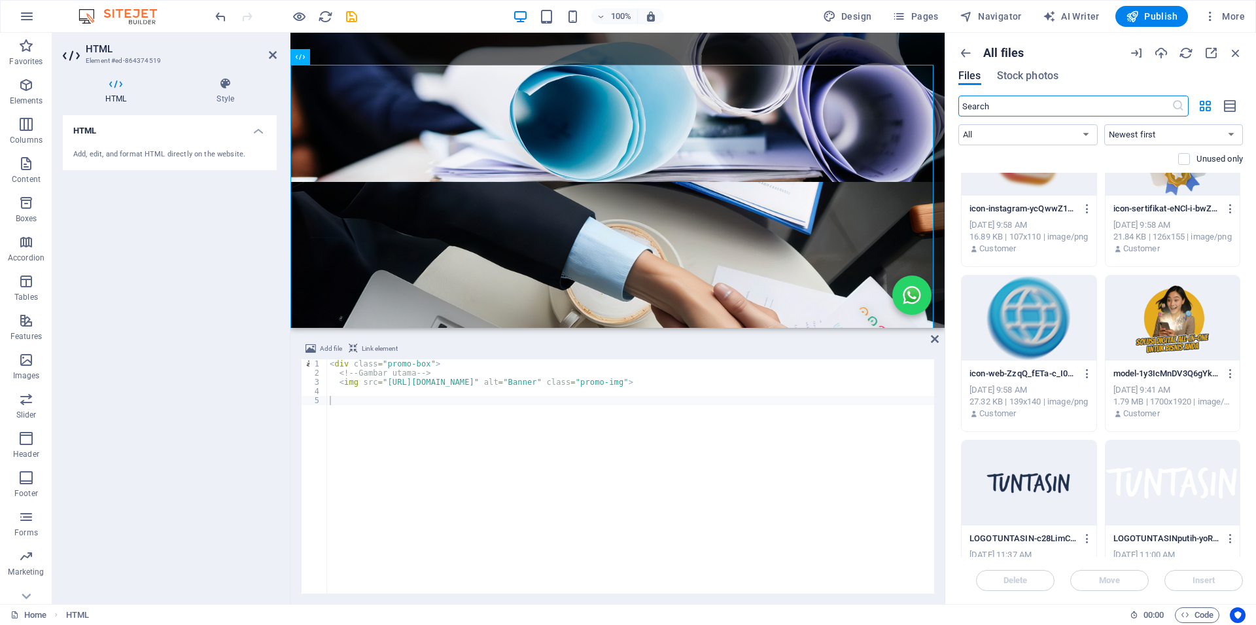
click at [1166, 309] on div at bounding box center [1173, 317] width 134 height 85
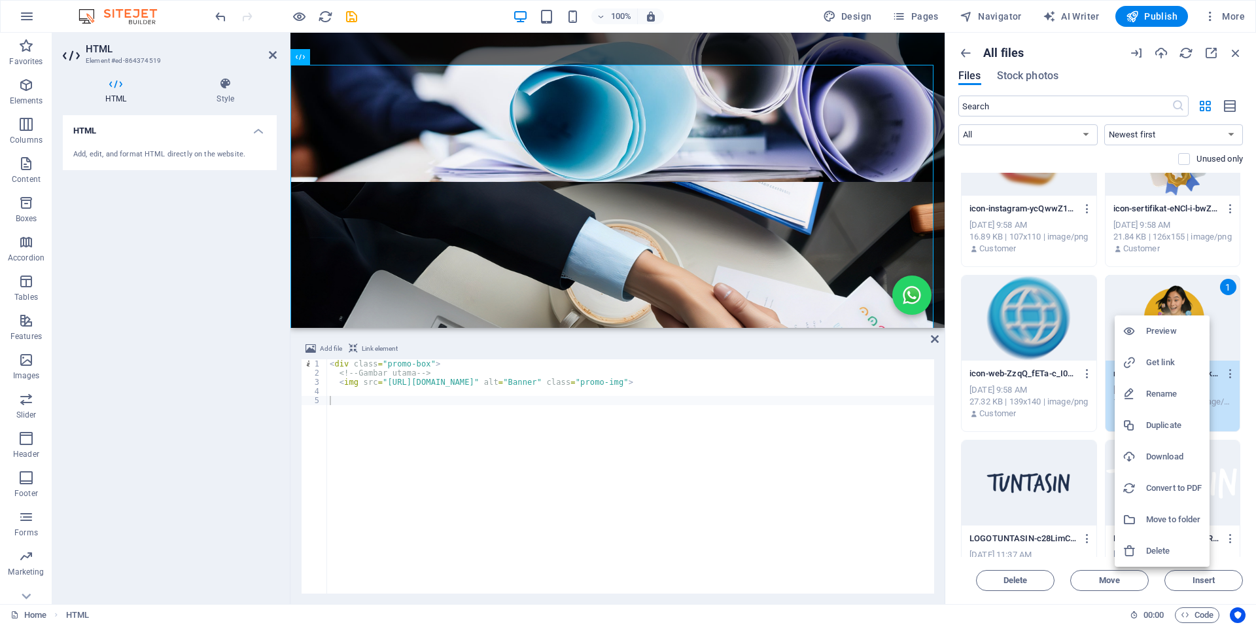
click at [1151, 364] on h6 "Get link" at bounding box center [1174, 363] width 56 height 16
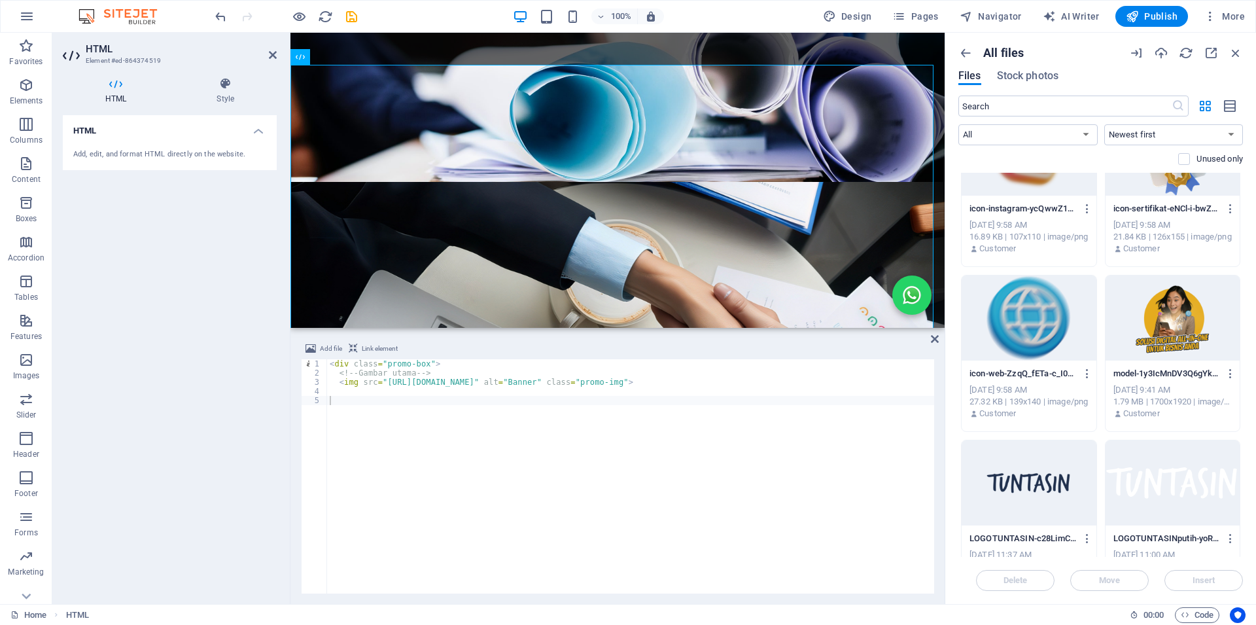
type textarea "<img src="[URL][DOMAIN_NAME]" alt="Banner" class="promo-img">"
click at [659, 382] on div "< div class = "promo-box" > <!-- Gambar utama --> < img src = "[URL][DOMAIN_NAM…" at bounding box center [786, 485] width 919 height 253
drag, startPoint x: 691, startPoint y: 381, endPoint x: 704, endPoint y: 381, distance: 12.4
click at [692, 381] on div "< div class = "promo-box" > <!-- Gambar utama --> < img src = "[URL][DOMAIN_NAM…" at bounding box center [786, 485] width 919 height 253
click at [495, 407] on div "< div class = "promo-box" > <!-- Gambar utama --> < img src = "[URL][DOMAIN_NAM…" at bounding box center [786, 485] width 919 height 253
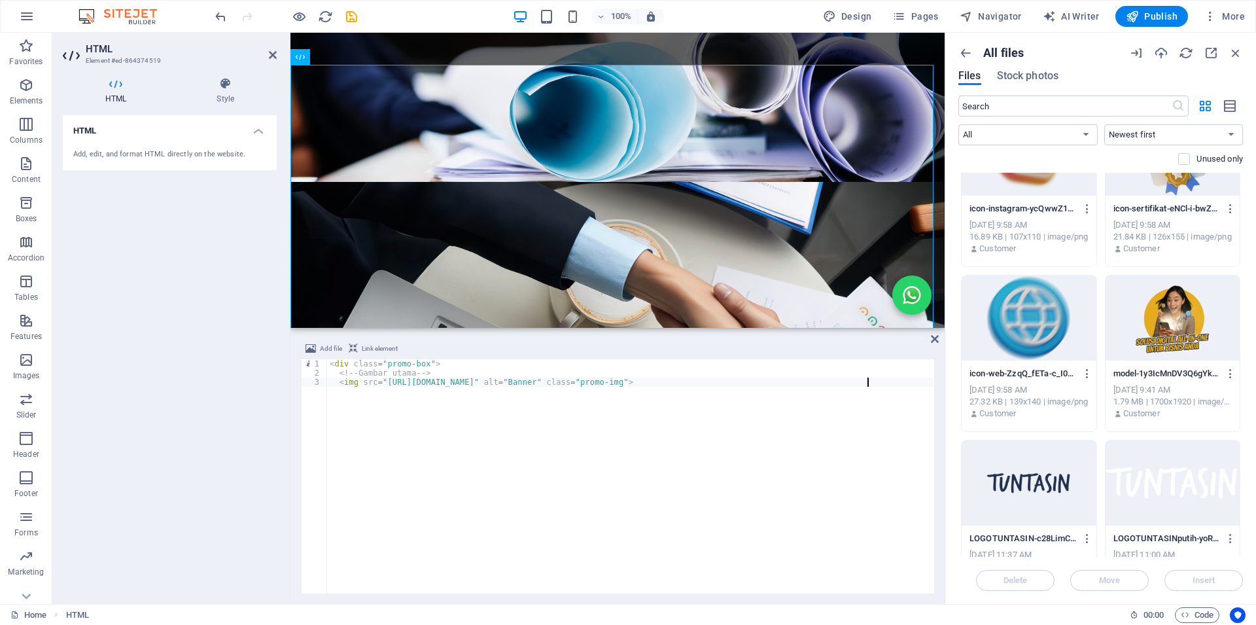
click at [540, 387] on div "< div class = "promo-box" > <!-- Gambar utama --> < img src = "[URL][DOMAIN_NAM…" at bounding box center [786, 485] width 919 height 253
drag, startPoint x: 674, startPoint y: 387, endPoint x: 699, endPoint y: 391, distance: 25.1
click at [675, 388] on div "< div class = "promo-box" > <!-- Gambar utama --> < img src = "[URL][DOMAIN_NAM…" at bounding box center [786, 485] width 919 height 253
drag, startPoint x: 722, startPoint y: 383, endPoint x: 383, endPoint y: 385, distance: 338.2
click at [383, 385] on div "< div class = "promo-box" > <!-- Gambar utama --> < img src = "[URL][DOMAIN_NAM…" at bounding box center [786, 485] width 919 height 253
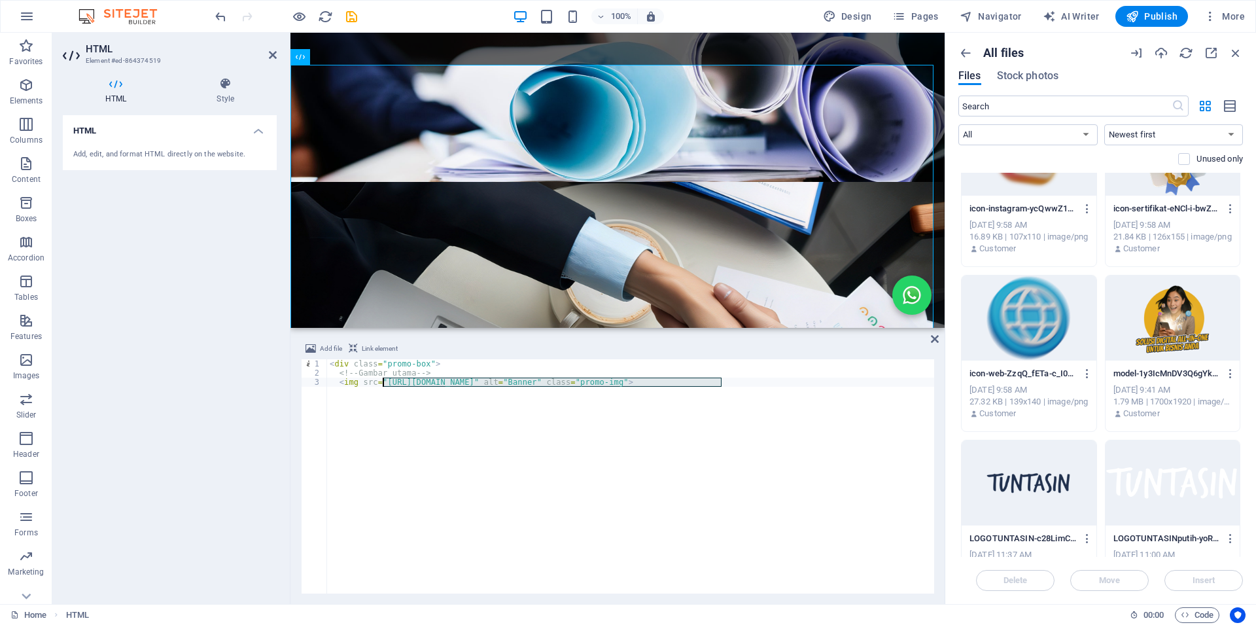
paste textarea "67777/model-1y3IcMnDV3Q6gYk8C3Bv3g"
type textarea "<img src="[URL][DOMAIN_NAME]" alt="Banner" class="promo-img">"
click at [555, 408] on div "< div class = "promo-box" > <!-- Gambar utama --> < img src = "[URL][DOMAIN_NAM…" at bounding box center [786, 485] width 919 height 253
click at [903, 412] on div "< div class = "promo-box" > <!-- Gambar utama --> < img src = "[URL][DOMAIN_NAM…" at bounding box center [786, 485] width 919 height 253
drag, startPoint x: 935, startPoint y: 340, endPoint x: 433, endPoint y: 460, distance: 515.9
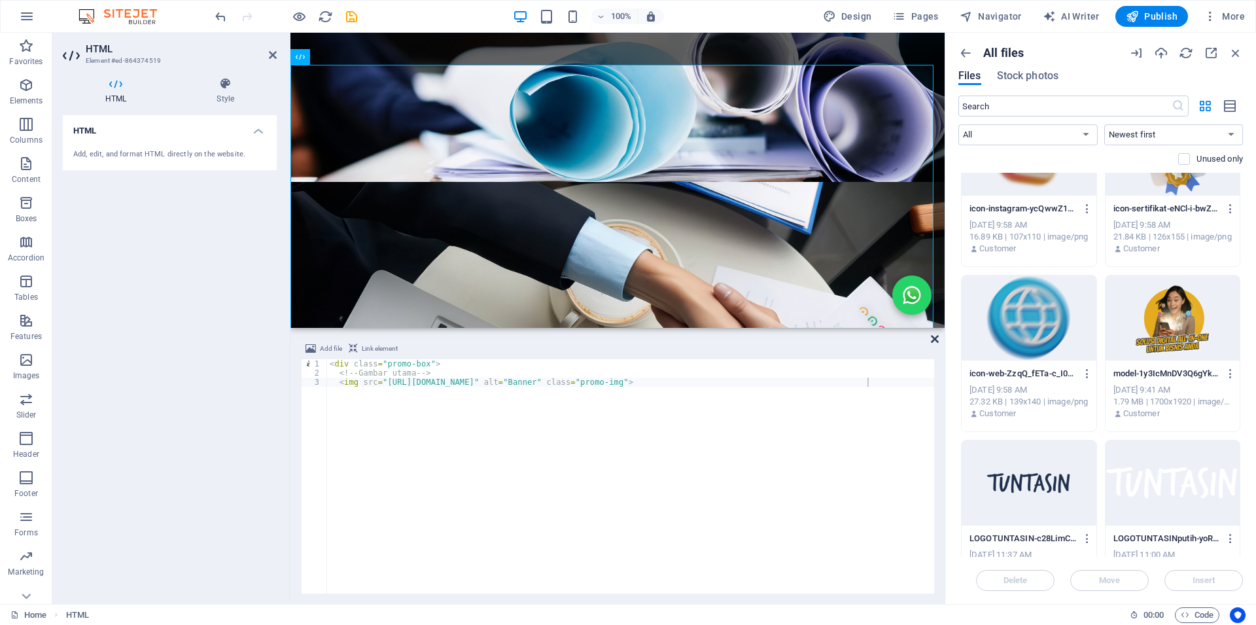
click at [935, 340] on icon at bounding box center [935, 339] width 8 height 10
